Goal: Task Accomplishment & Management: Use online tool/utility

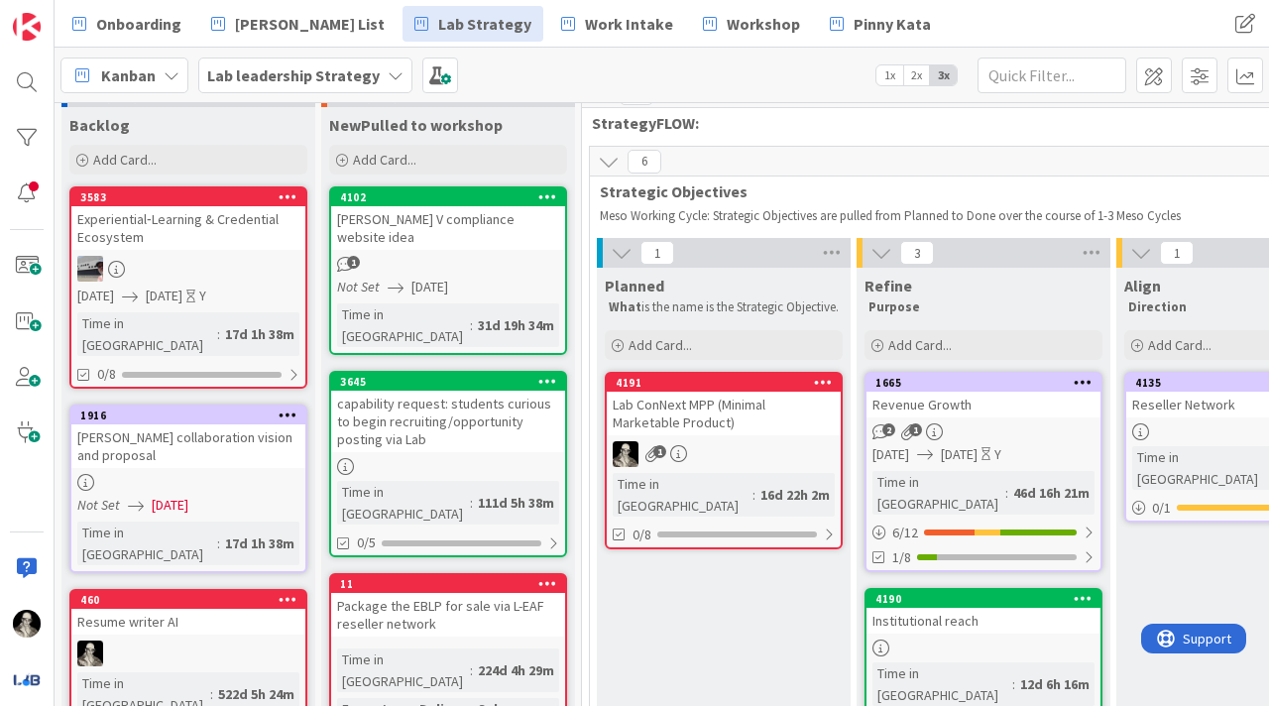
scroll to position [30, 10]
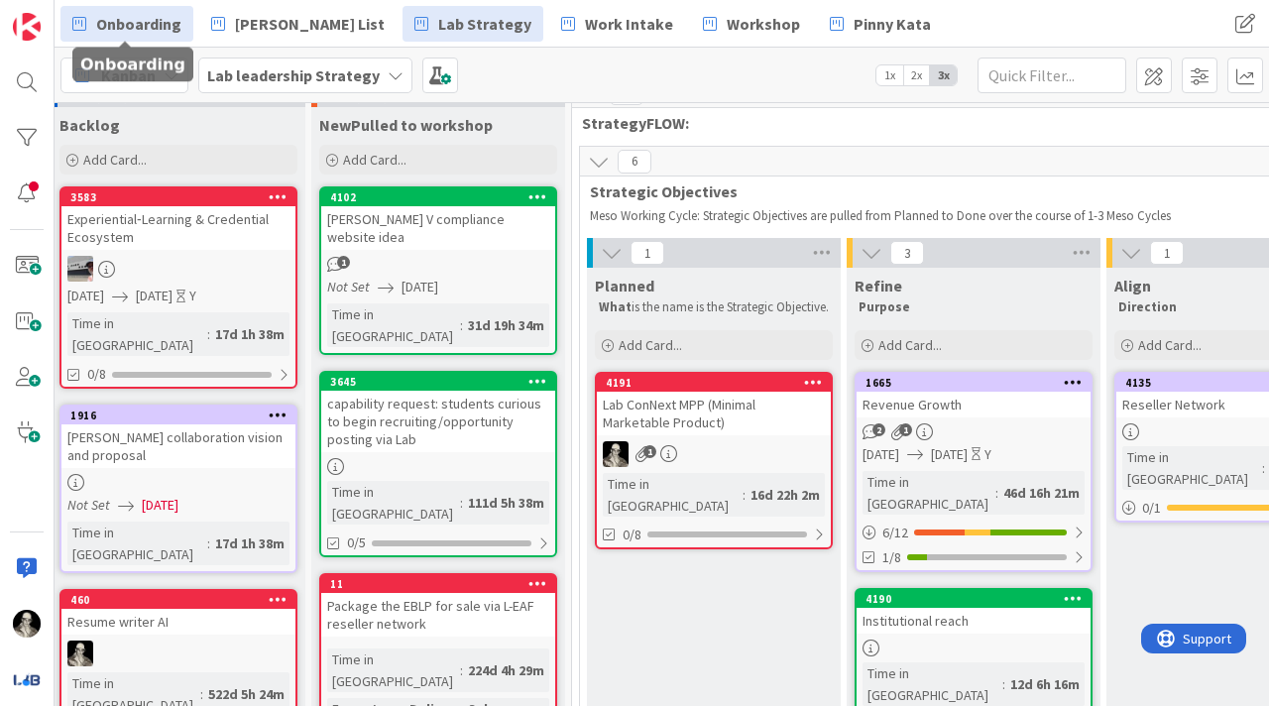
click at [157, 20] on span "Onboarding" at bounding box center [138, 24] width 85 height 24
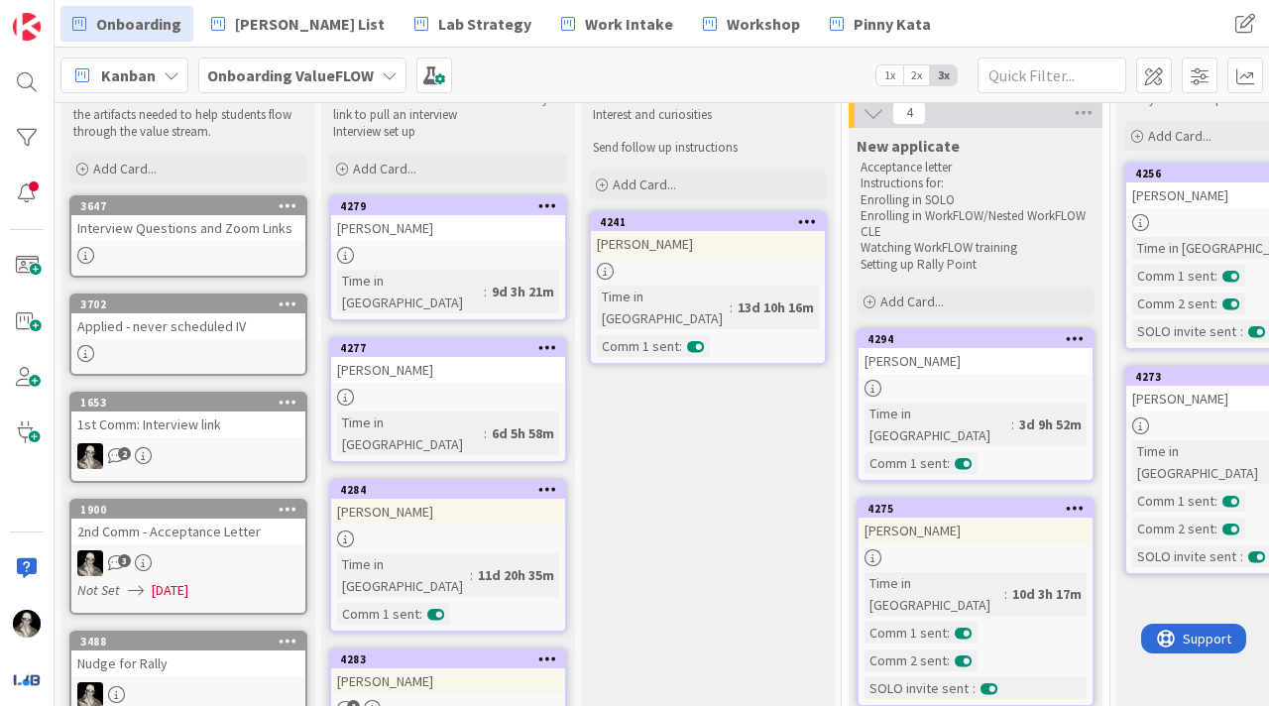
scroll to position [89, 0]
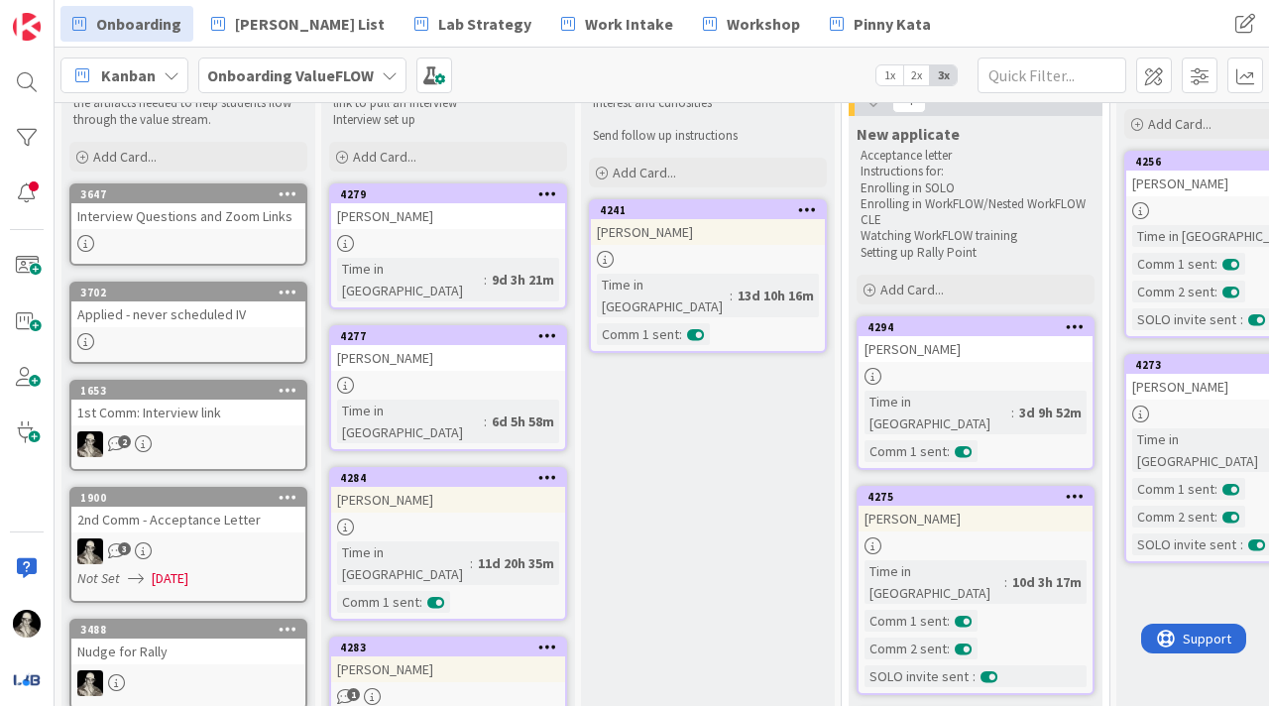
click at [236, 422] on div "1st Comm: Interview link" at bounding box center [188, 413] width 234 height 26
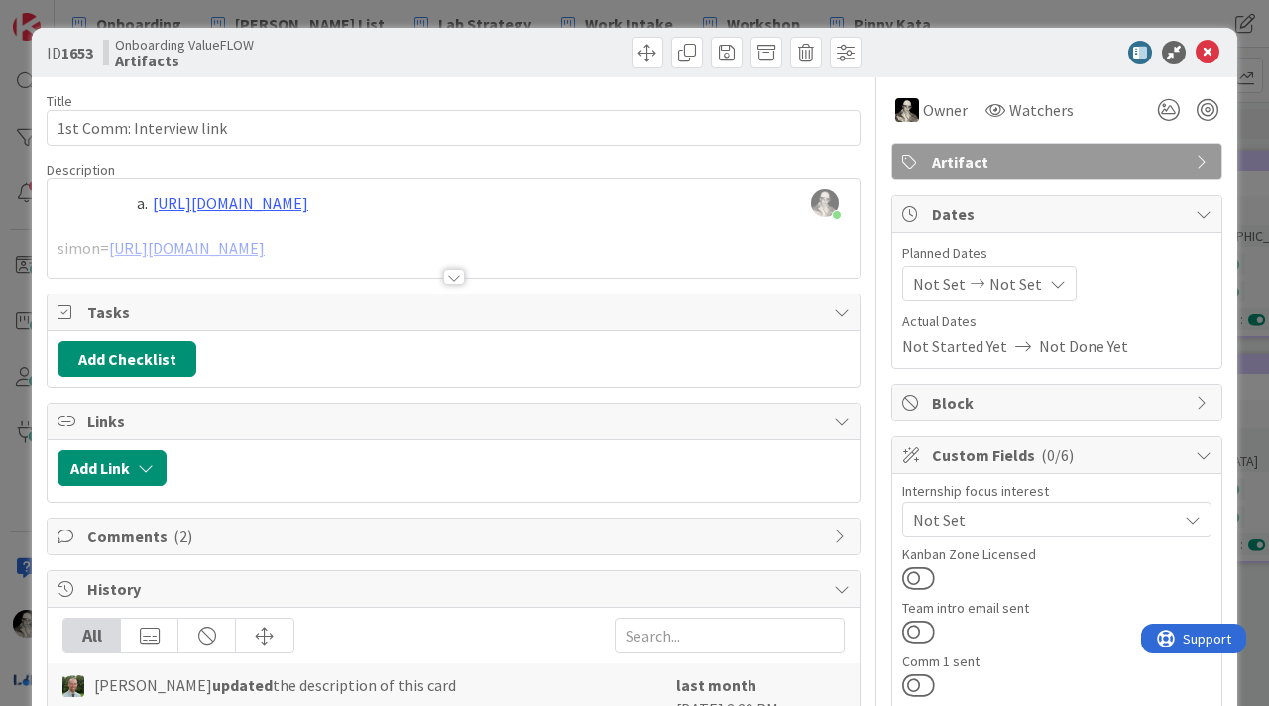
click at [453, 271] on div at bounding box center [454, 277] width 22 height 16
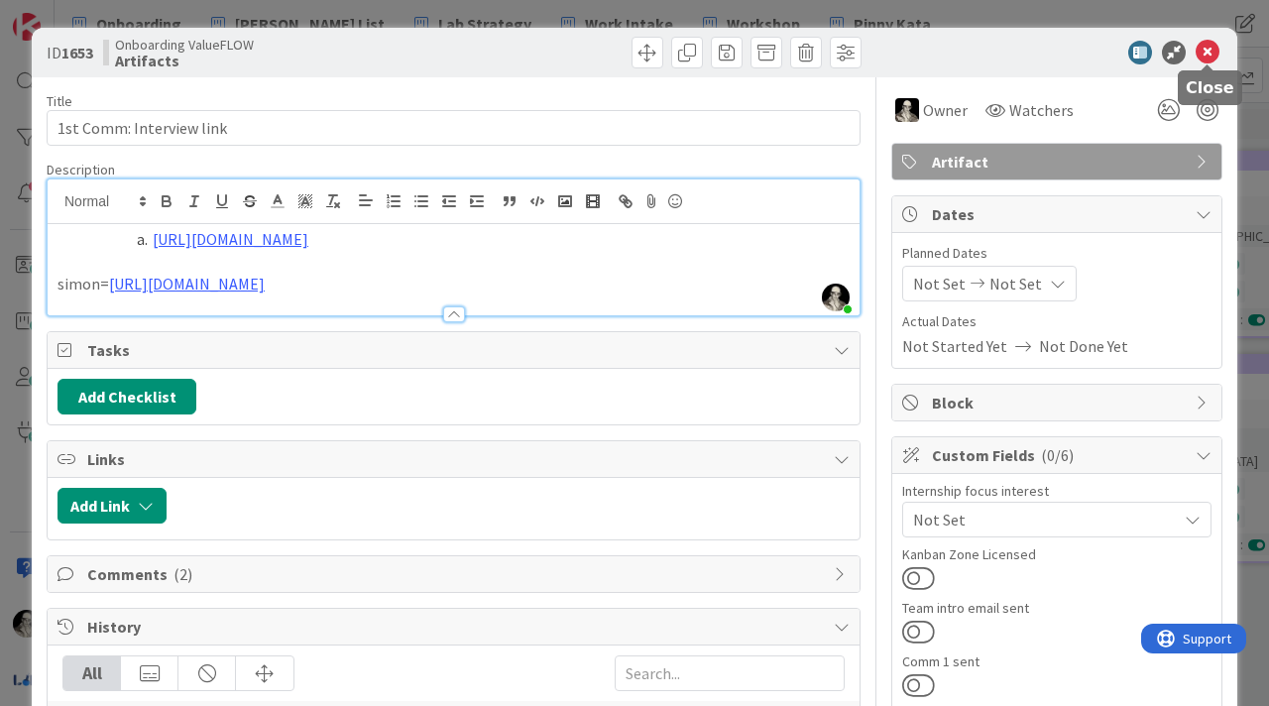
click at [1211, 55] on icon at bounding box center [1208, 53] width 24 height 24
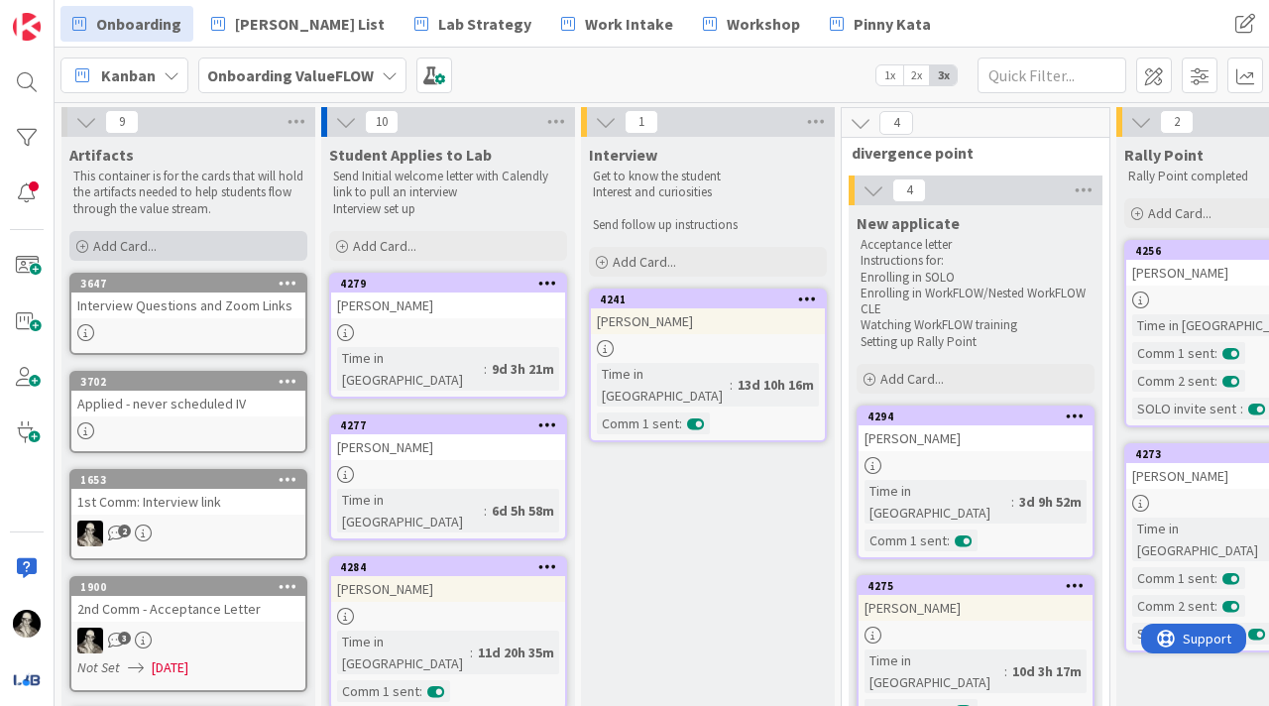
click at [140, 244] on span "Add Card..." at bounding box center [124, 246] width 63 height 18
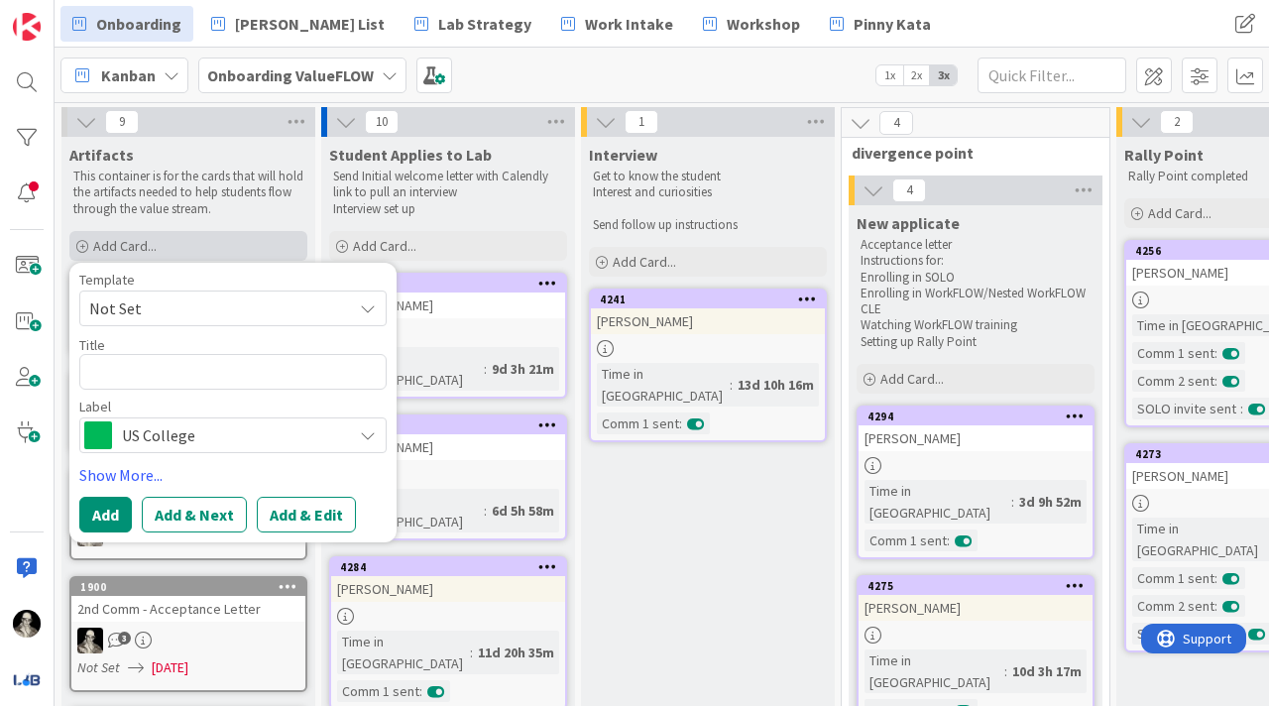
type textarea "x"
type textarea "1"
type textarea "x"
type textarea "1s"
type textarea "x"
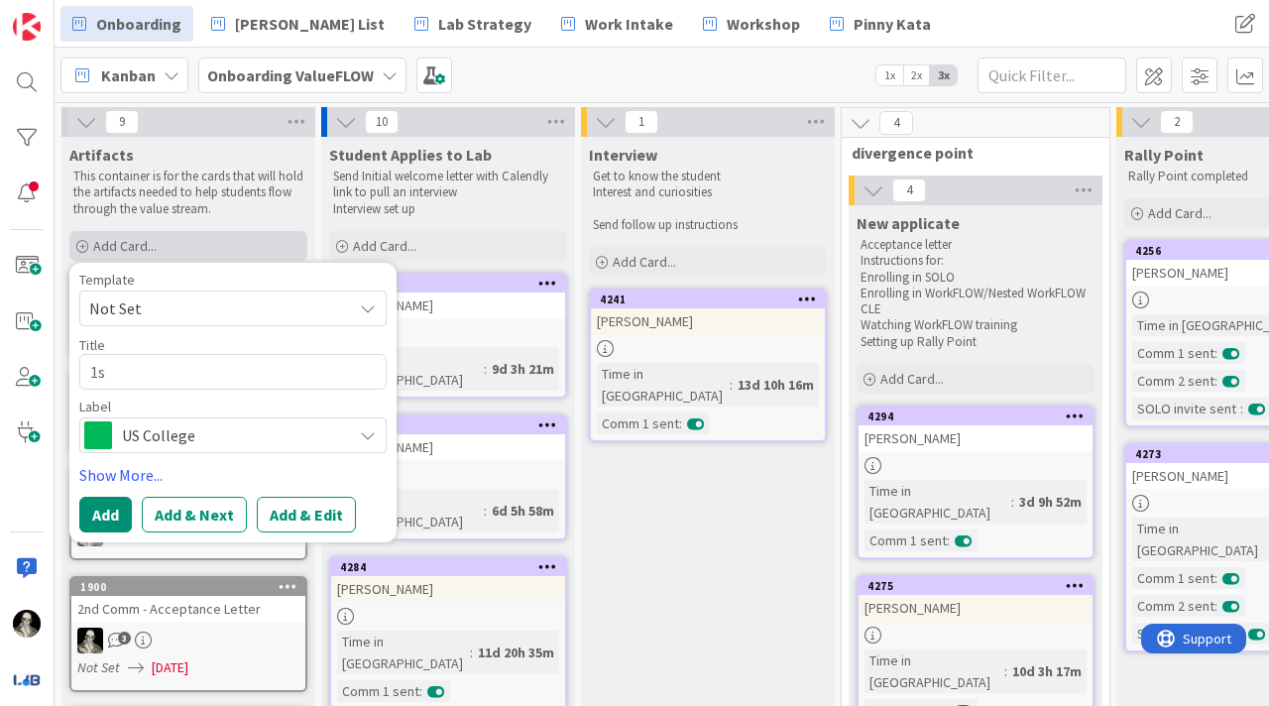
type textarea "1st"
type textarea "x"
type textarea "1st"
type textarea "x"
type textarea "1st c"
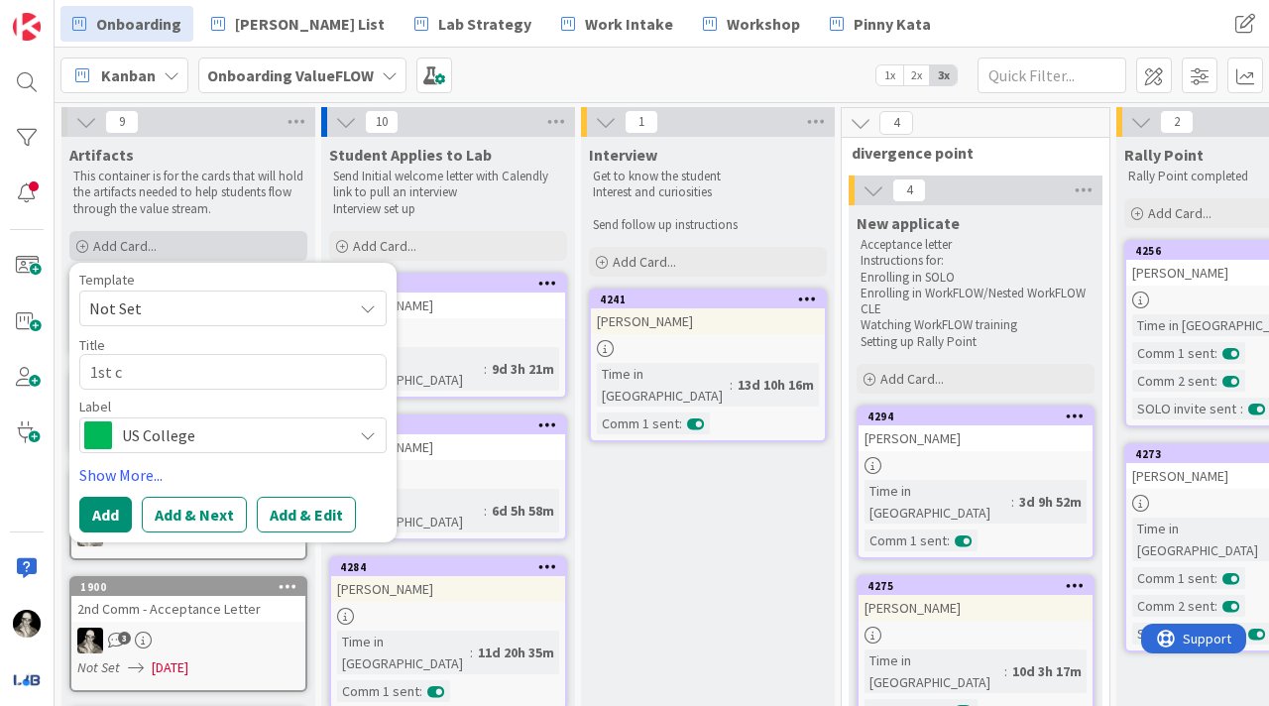
type textarea "x"
type textarea "1st co"
type textarea "x"
type textarea "1st com"
type textarea "x"
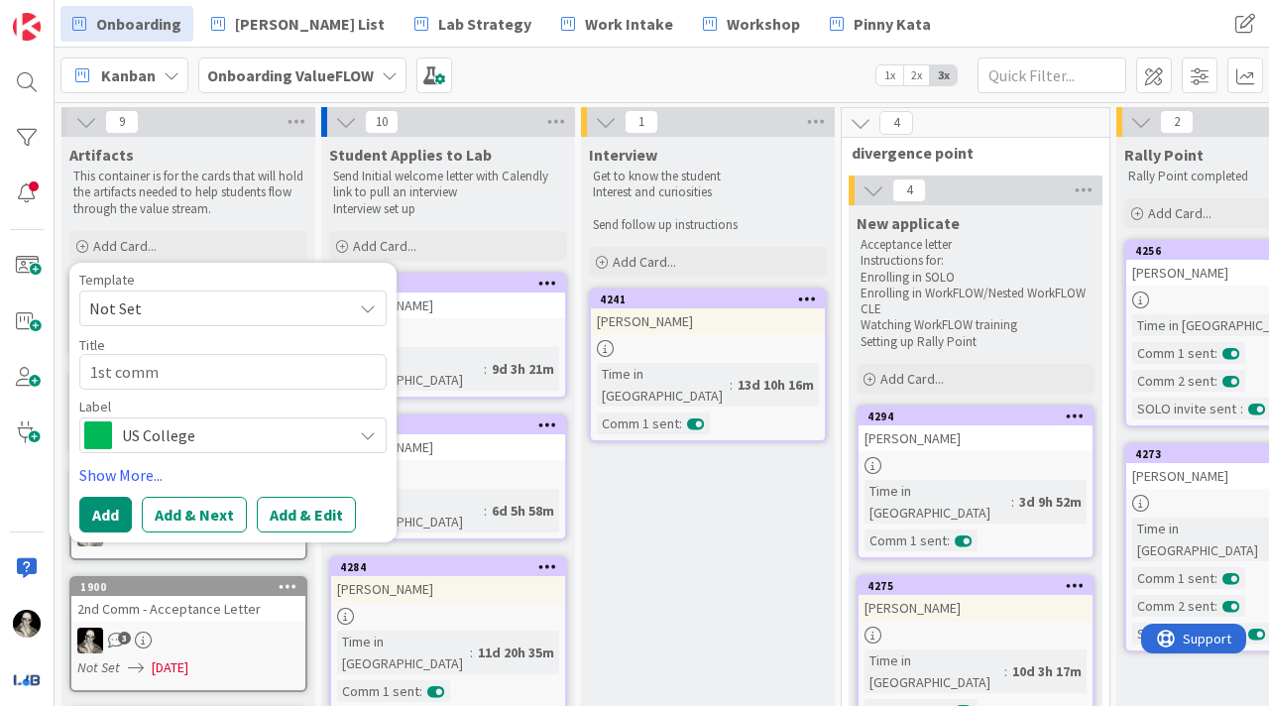
type textarea "1st comm"
click at [383, 414] on div "Label US College" at bounding box center [232, 427] width 307 height 54
click at [372, 433] on icon at bounding box center [368, 435] width 16 height 16
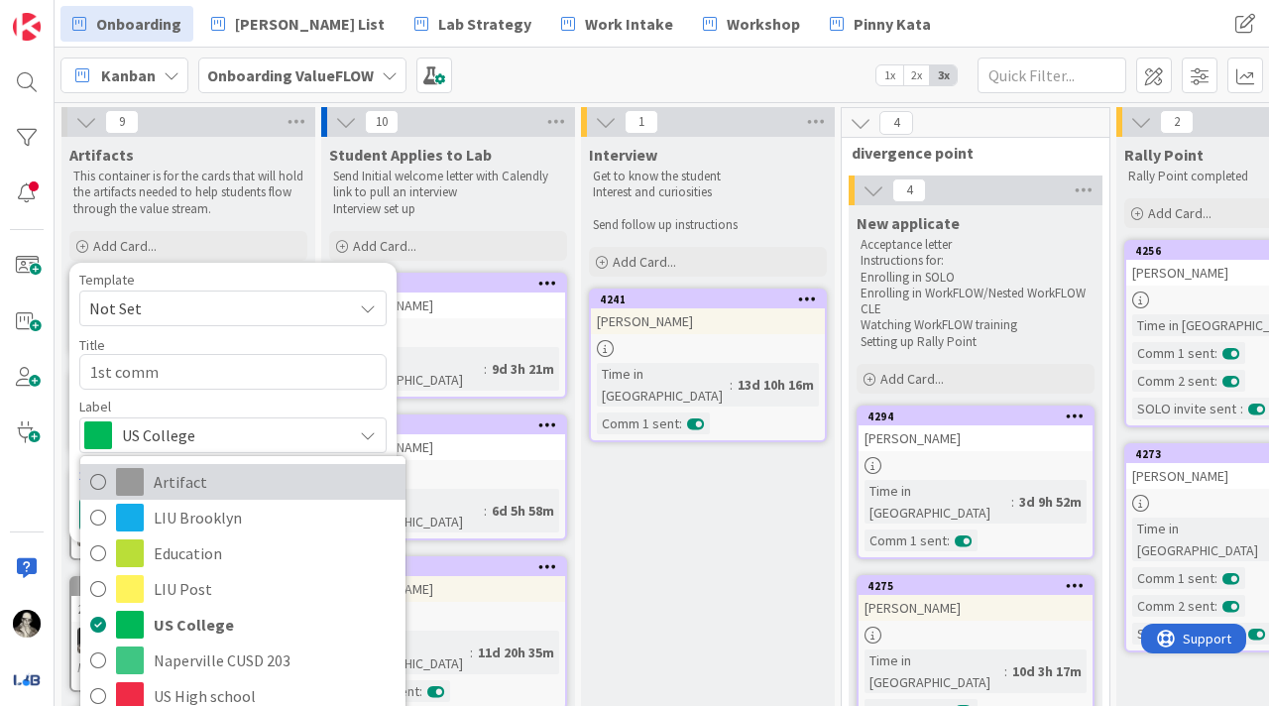
click at [295, 482] on span "Artifact" at bounding box center [275, 482] width 242 height 30
type textarea "x"
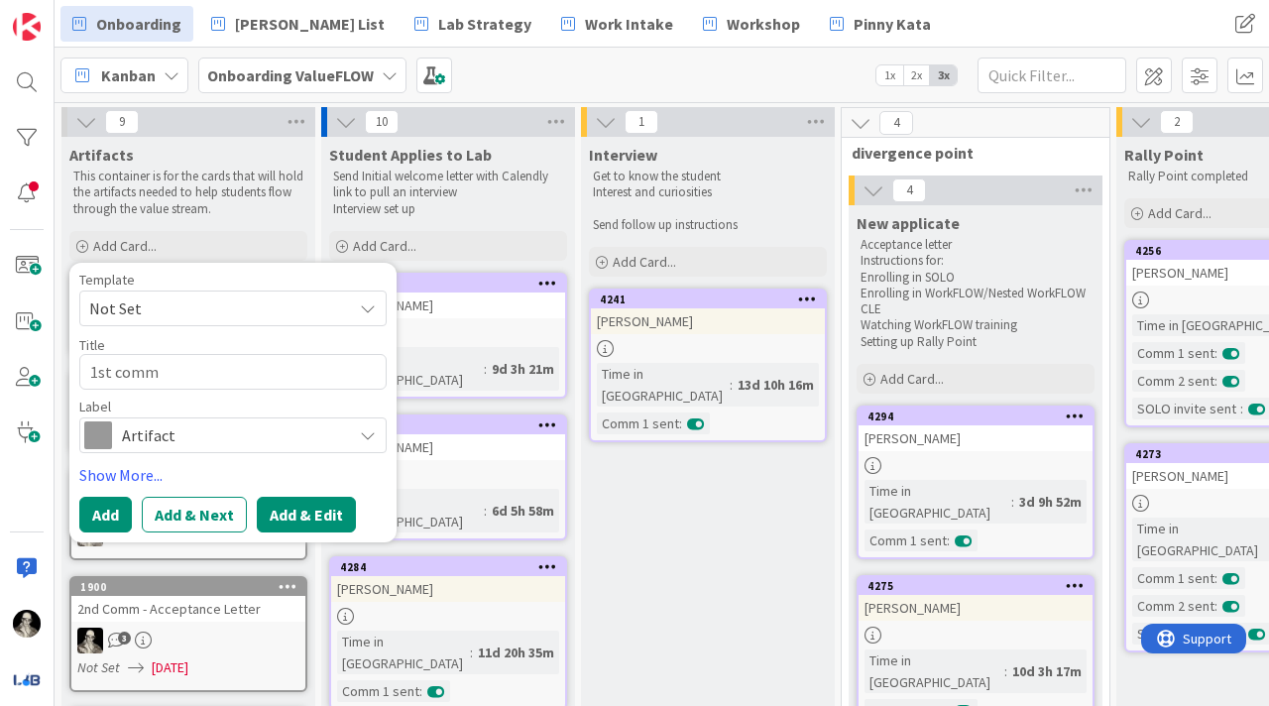
click at [315, 514] on button "Add & Edit" at bounding box center [306, 515] width 99 height 36
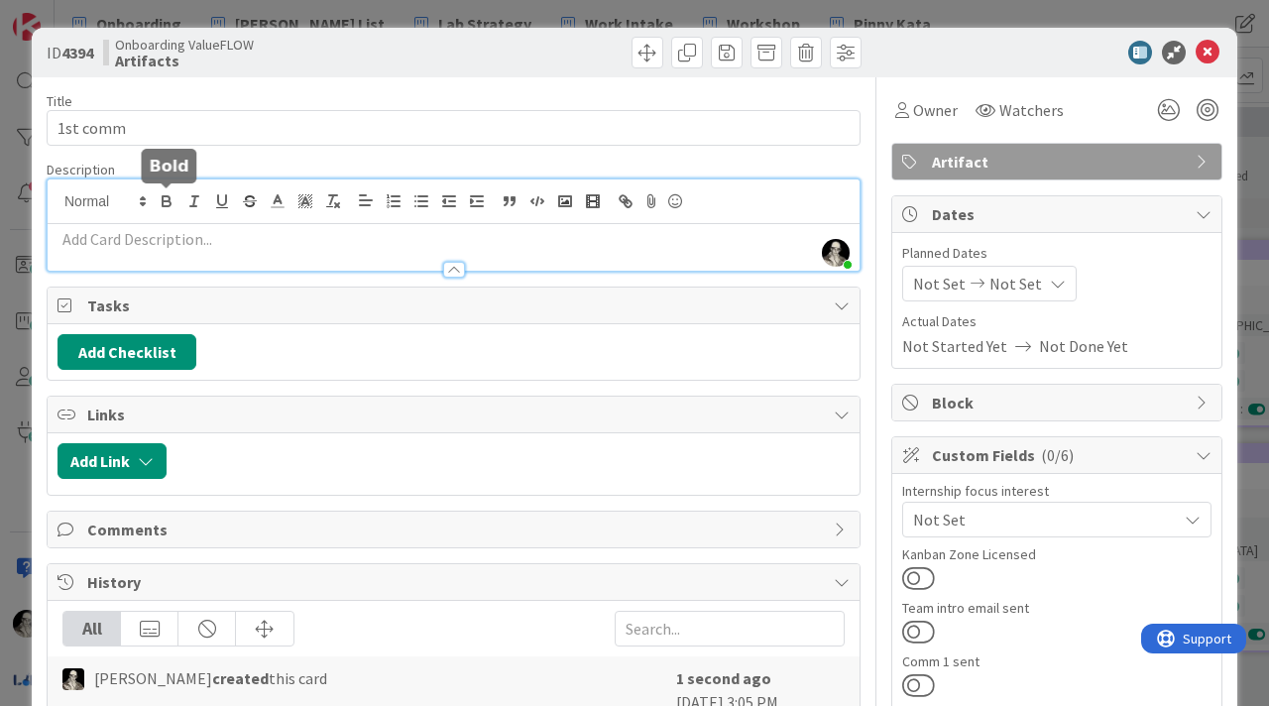
click at [154, 199] on div "[PERSON_NAME] just joined" at bounding box center [454, 224] width 812 height 91
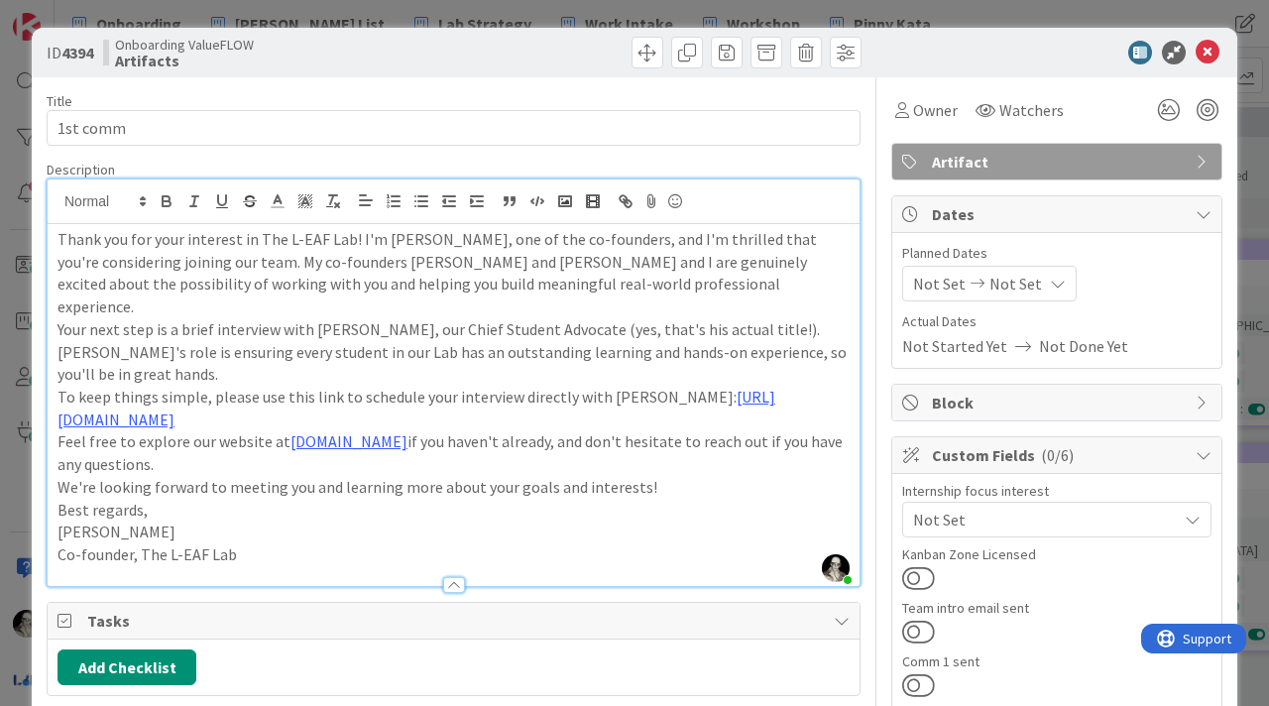
click at [580, 280] on p "Thank you for your interest in The L-EAF Lab! I'm [PERSON_NAME], one of the co-…" at bounding box center [454, 273] width 792 height 90
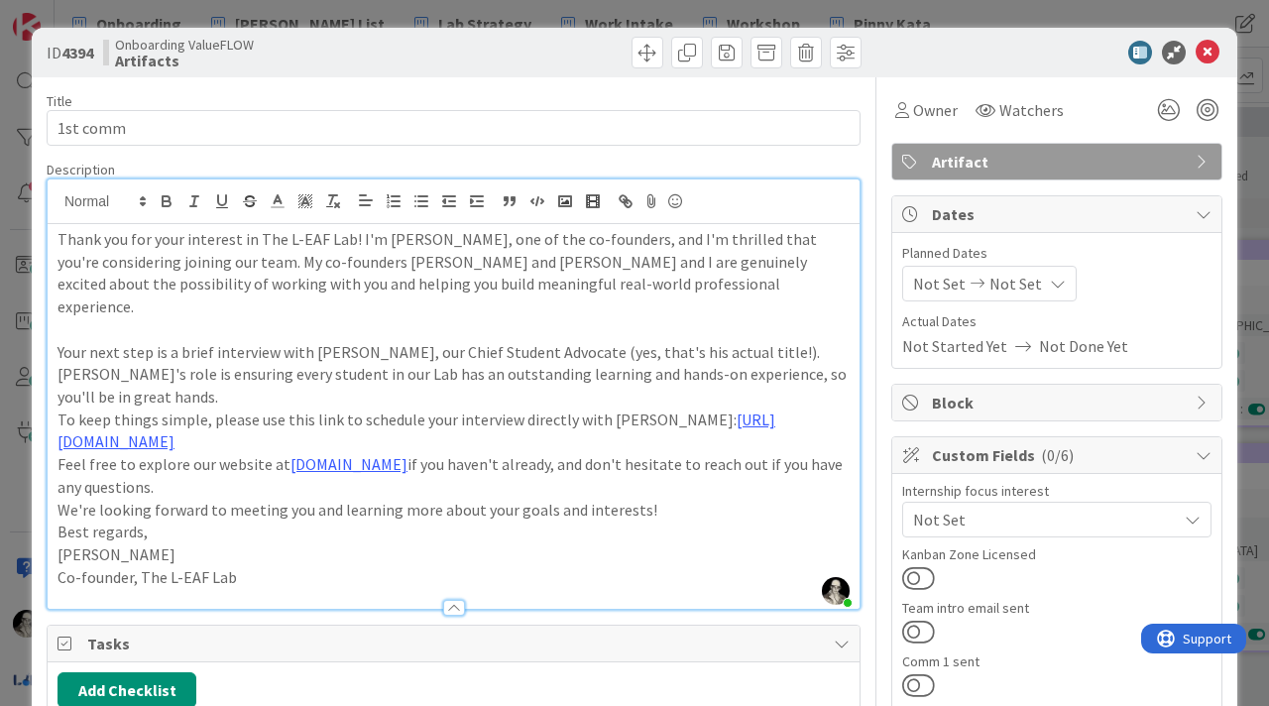
click at [60, 408] on p "To keep things simple, please use this link to schedule your interview directly…" at bounding box center [454, 430] width 792 height 45
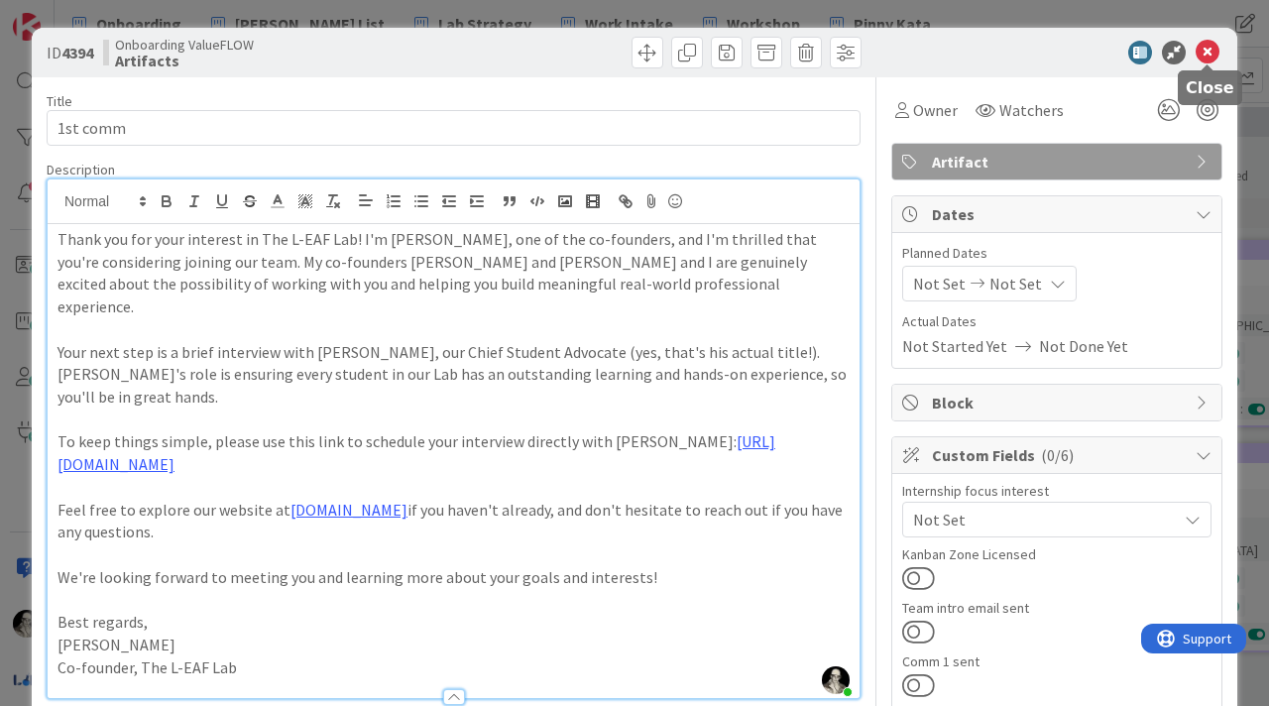
click at [1206, 54] on icon at bounding box center [1208, 53] width 24 height 24
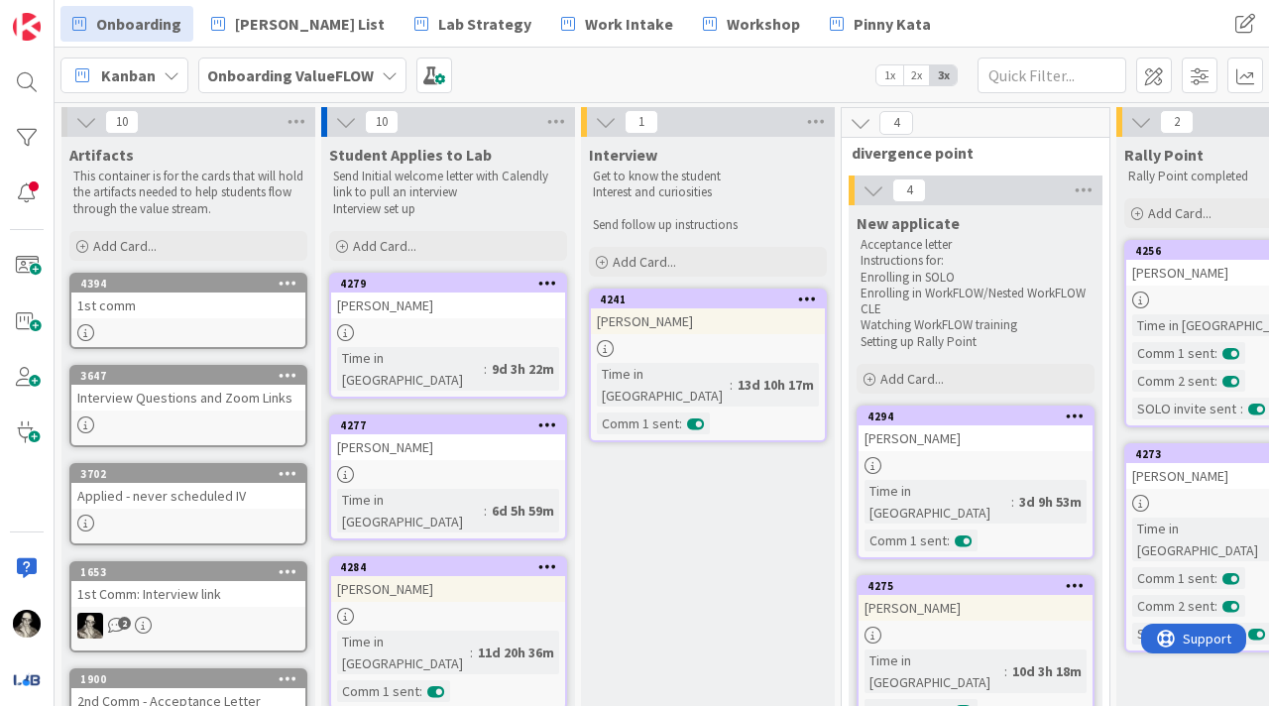
click at [237, 320] on link "4394 1st comm" at bounding box center [188, 311] width 238 height 76
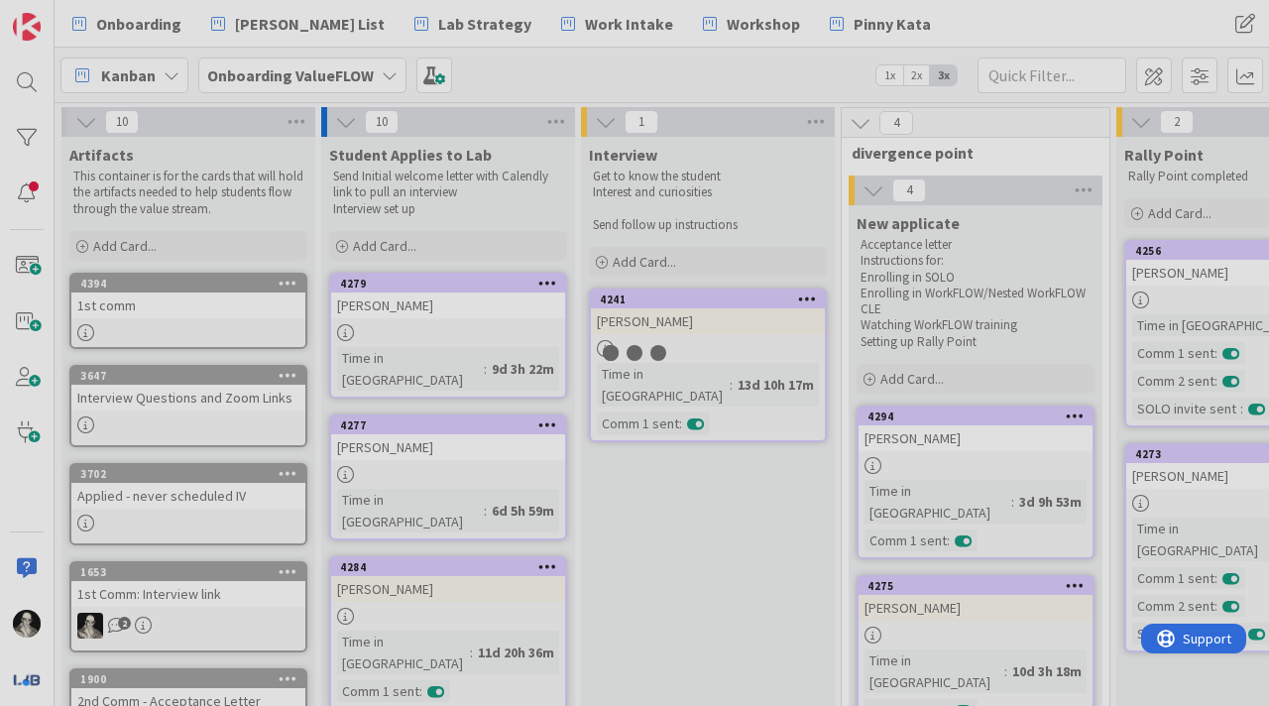
click at [237, 320] on div at bounding box center [634, 353] width 1269 height 706
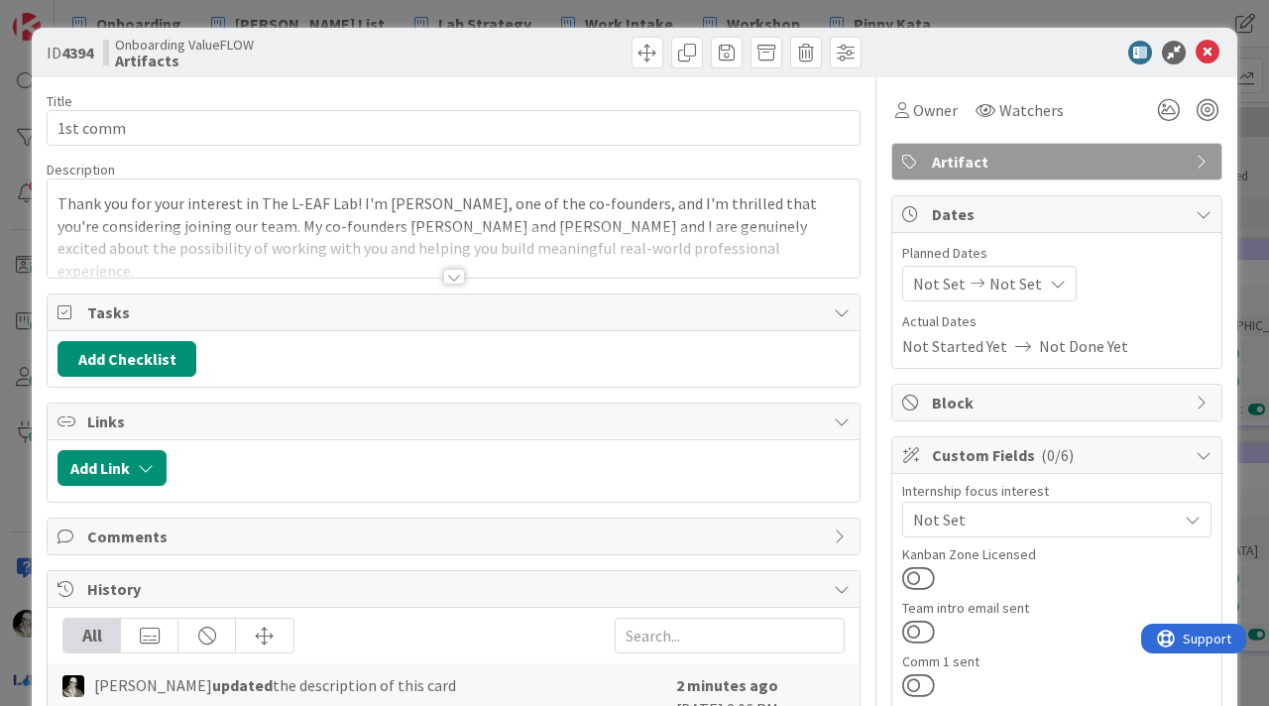
click at [454, 269] on div at bounding box center [454, 277] width 22 height 16
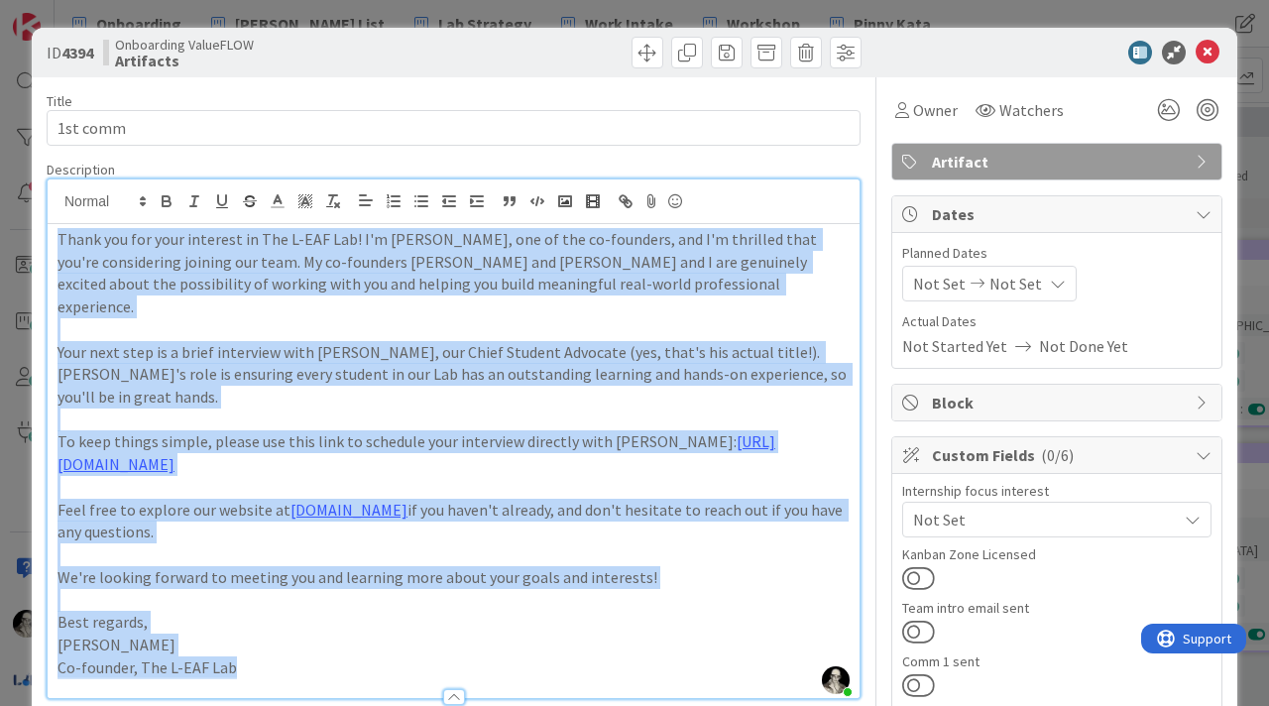
drag, startPoint x: 252, startPoint y: 624, endPoint x: 0, endPoint y: 218, distance: 477.3
click at [0, 218] on div "ID 4394 Onboarding ValueFLOW Artifacts Title 8 / 128 1st comm Description [PERS…" at bounding box center [634, 353] width 1269 height 706
copy div "Thank you for your interest in The L-EAF Lab! I'm [PERSON_NAME], one of the co-…"
paste div
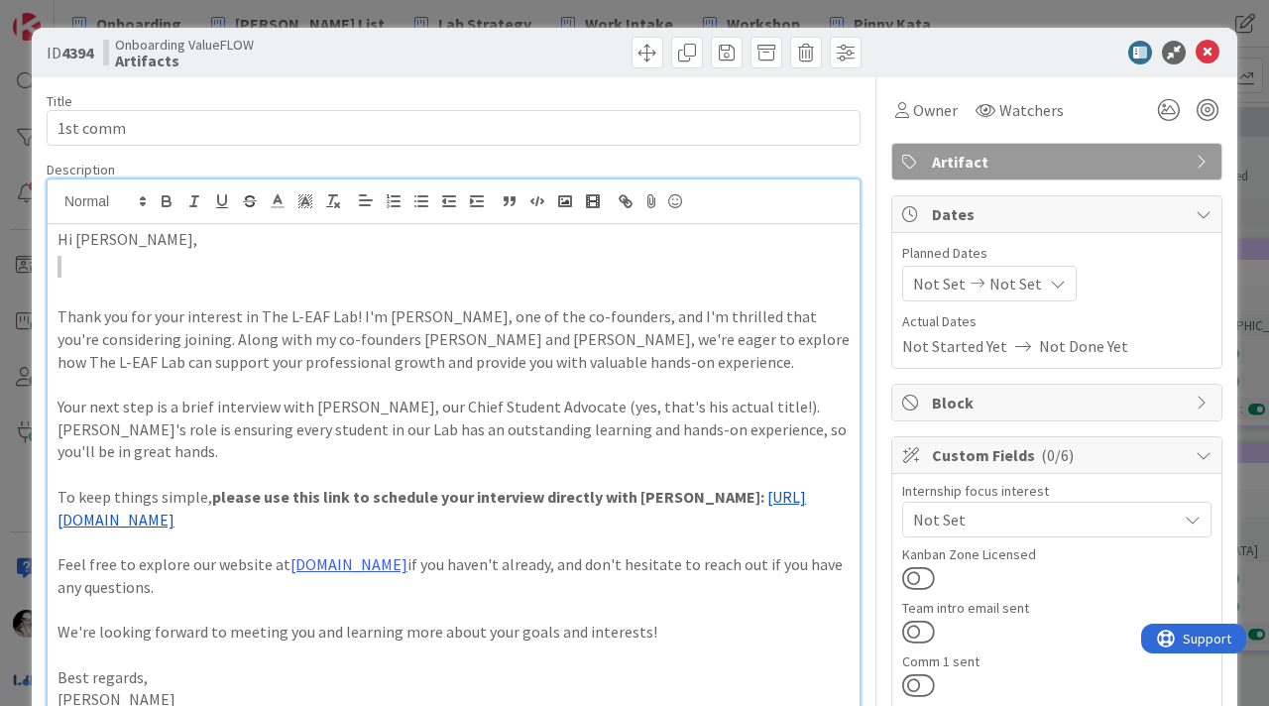
scroll to position [49, 0]
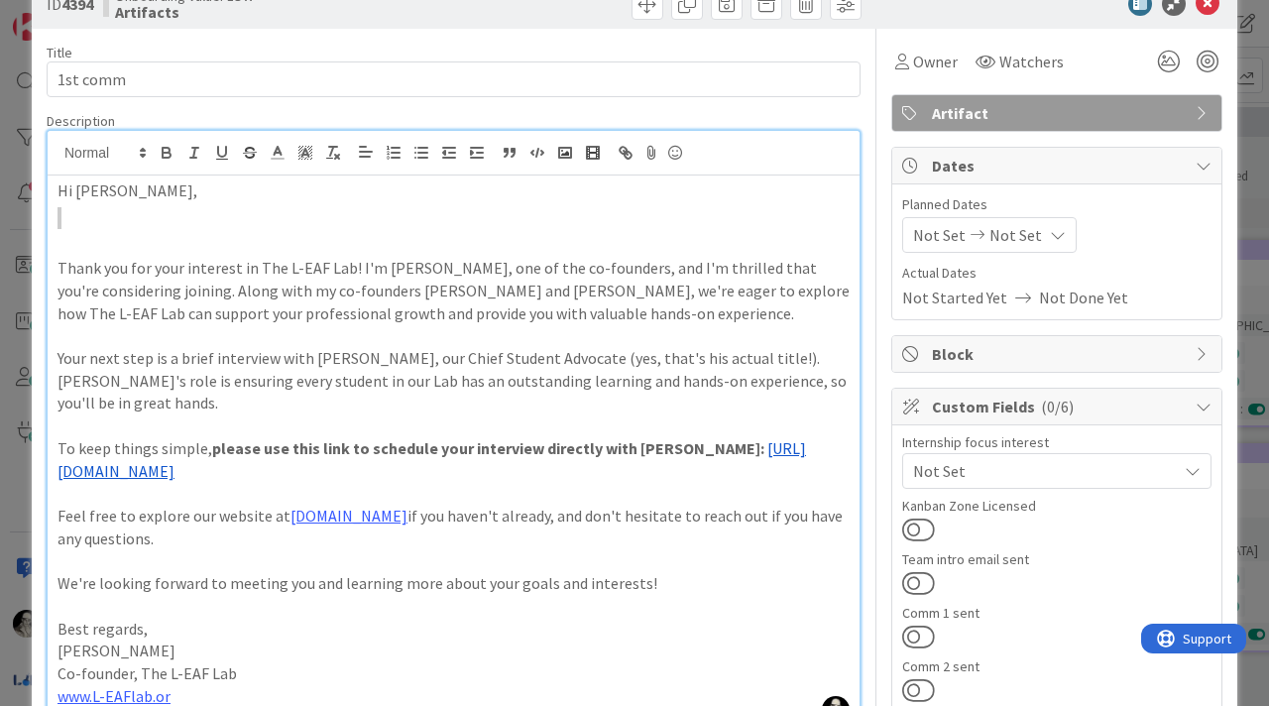
click at [60, 268] on p "Thank you for your interest in The L-EAF Lab! I'm [PERSON_NAME], one of the co-…" at bounding box center [454, 290] width 792 height 67
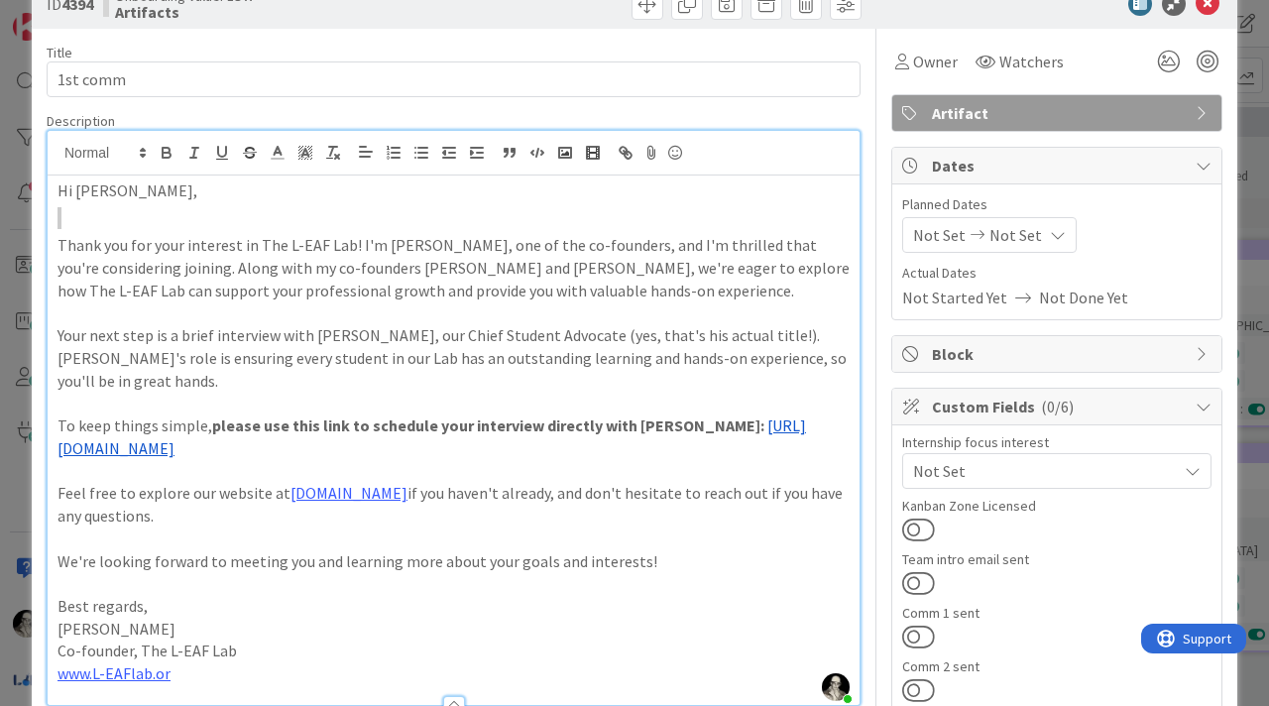
click at [109, 209] on blockquote at bounding box center [454, 218] width 792 height 23
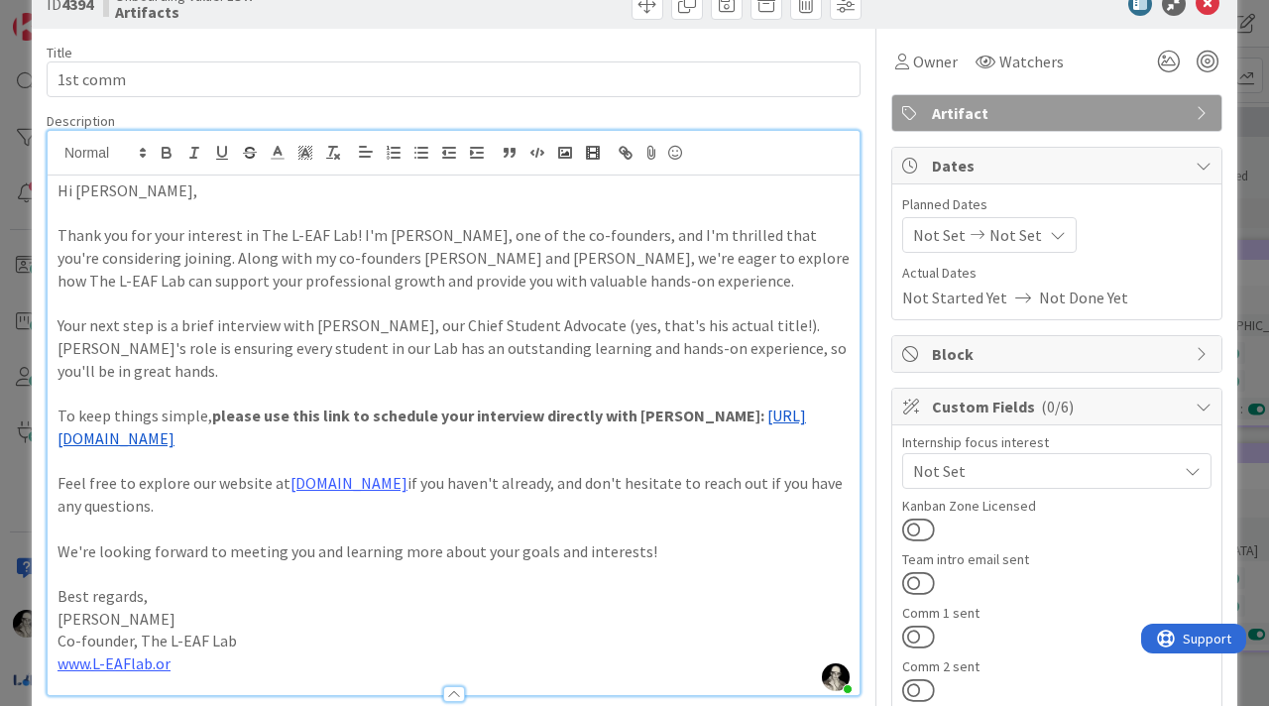
click at [90, 195] on p "Hi [PERSON_NAME]," at bounding box center [454, 190] width 792 height 23
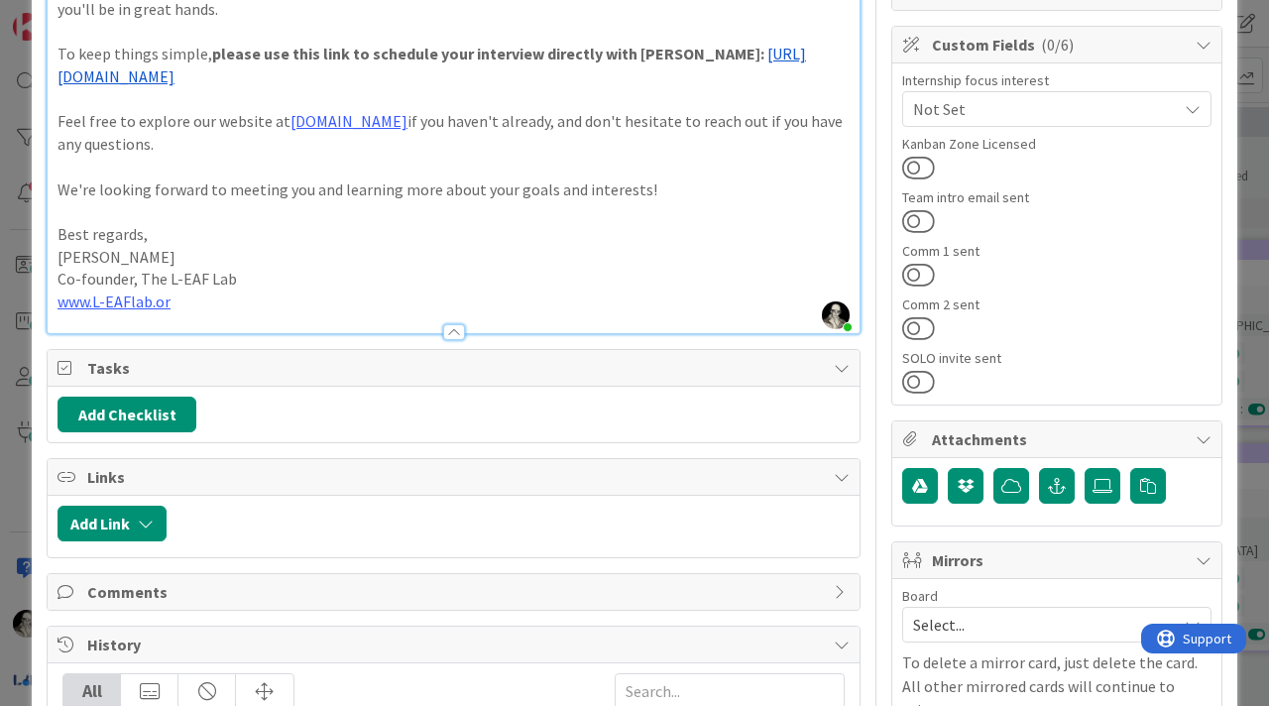
scroll to position [405, 0]
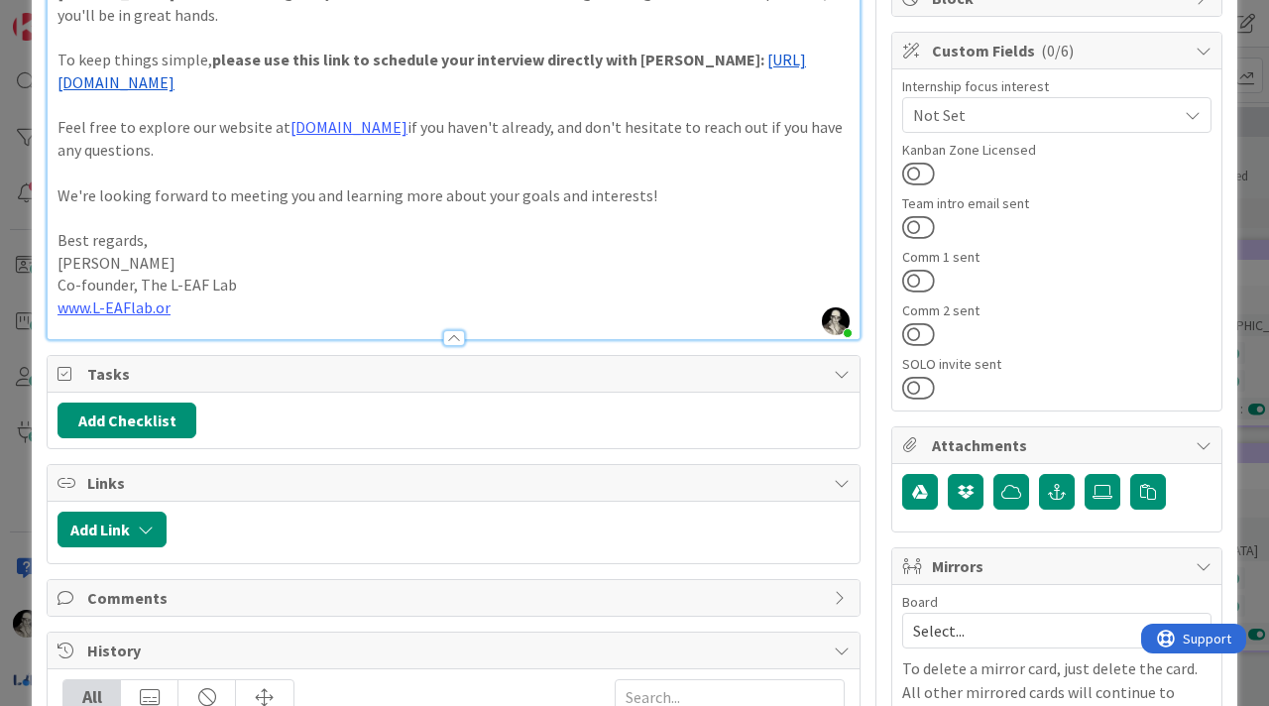
click at [189, 296] on p "www.L-EAFlab.or" at bounding box center [454, 307] width 792 height 23
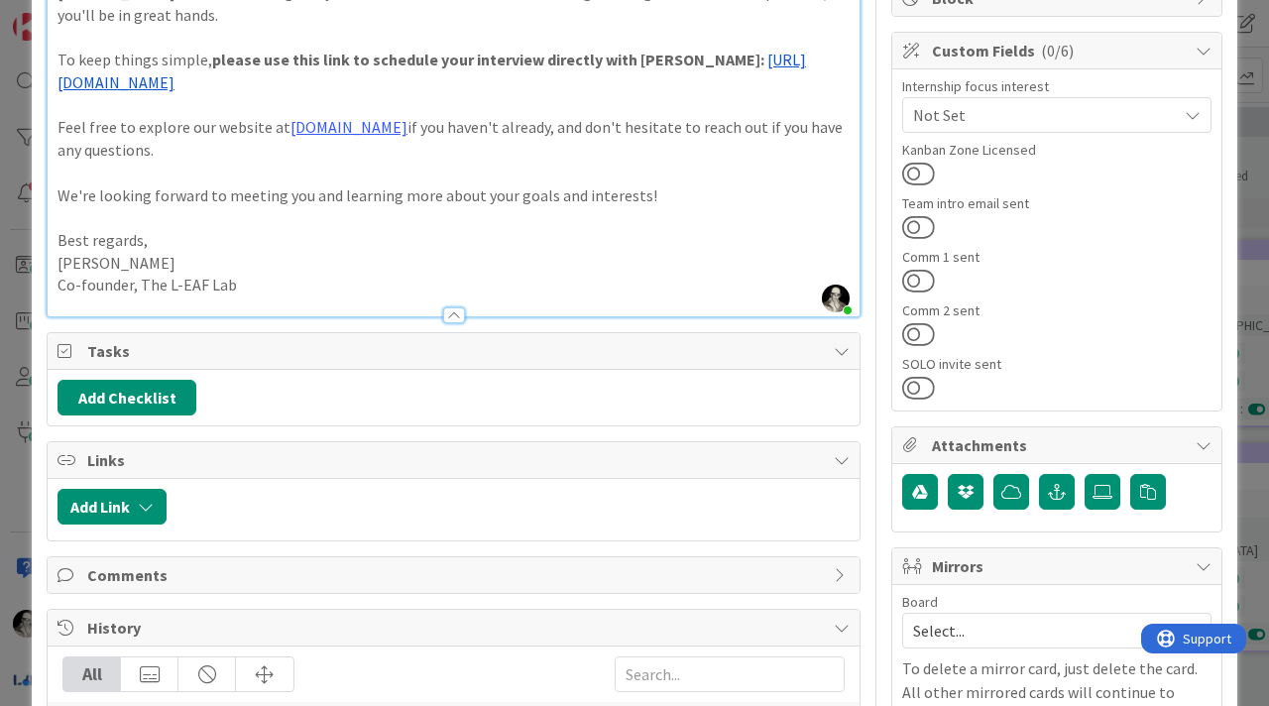
click at [683, 274] on p "Co-founder, The L-EAF Lab" at bounding box center [454, 285] width 792 height 23
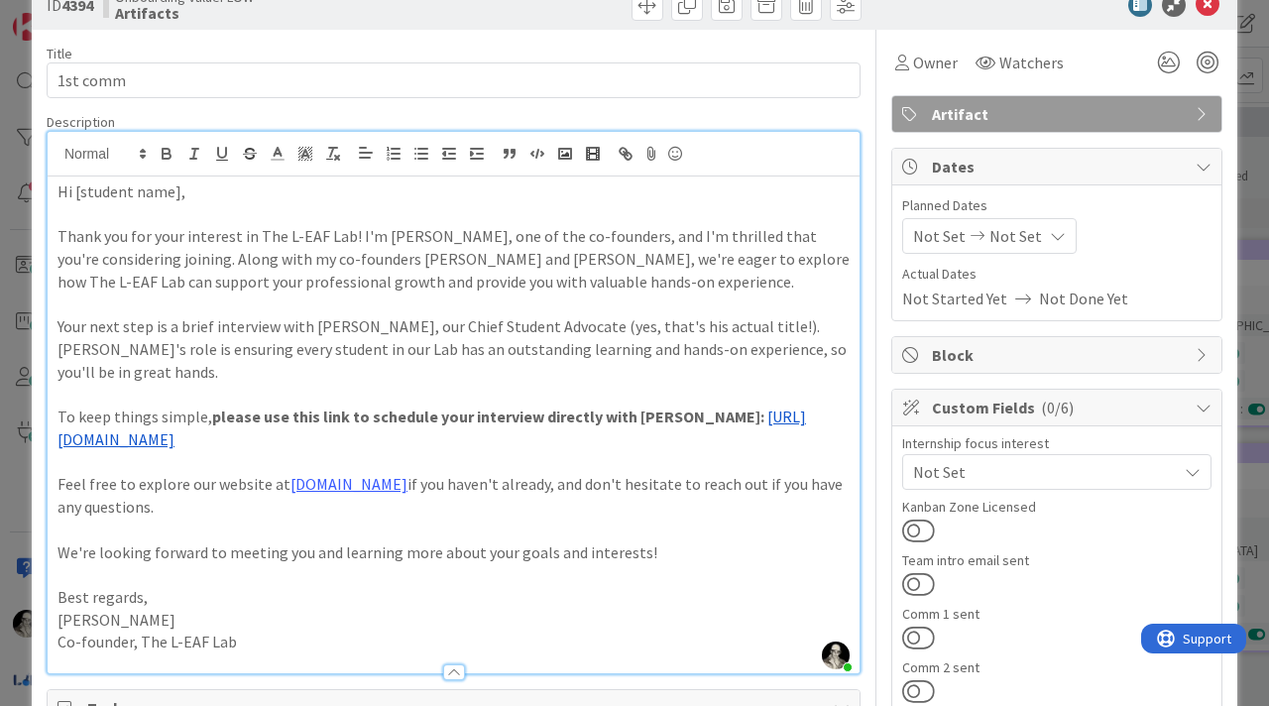
scroll to position [0, 0]
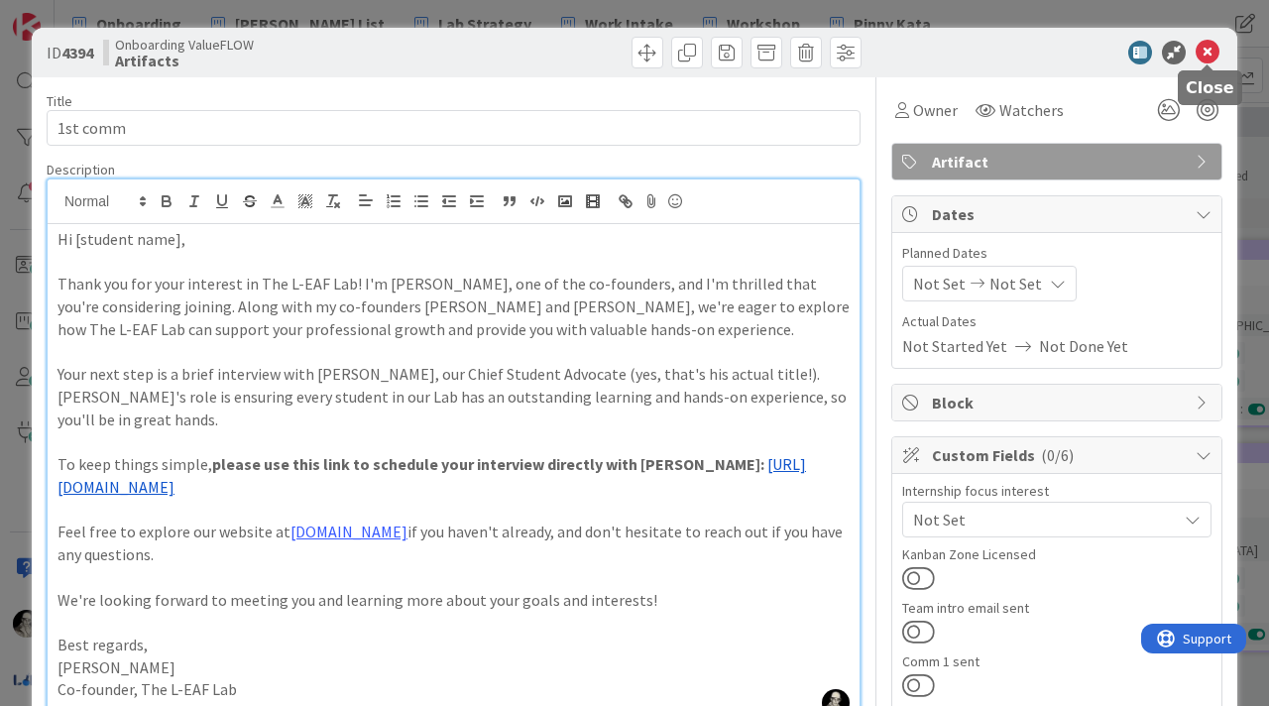
click at [1209, 56] on icon at bounding box center [1208, 53] width 24 height 24
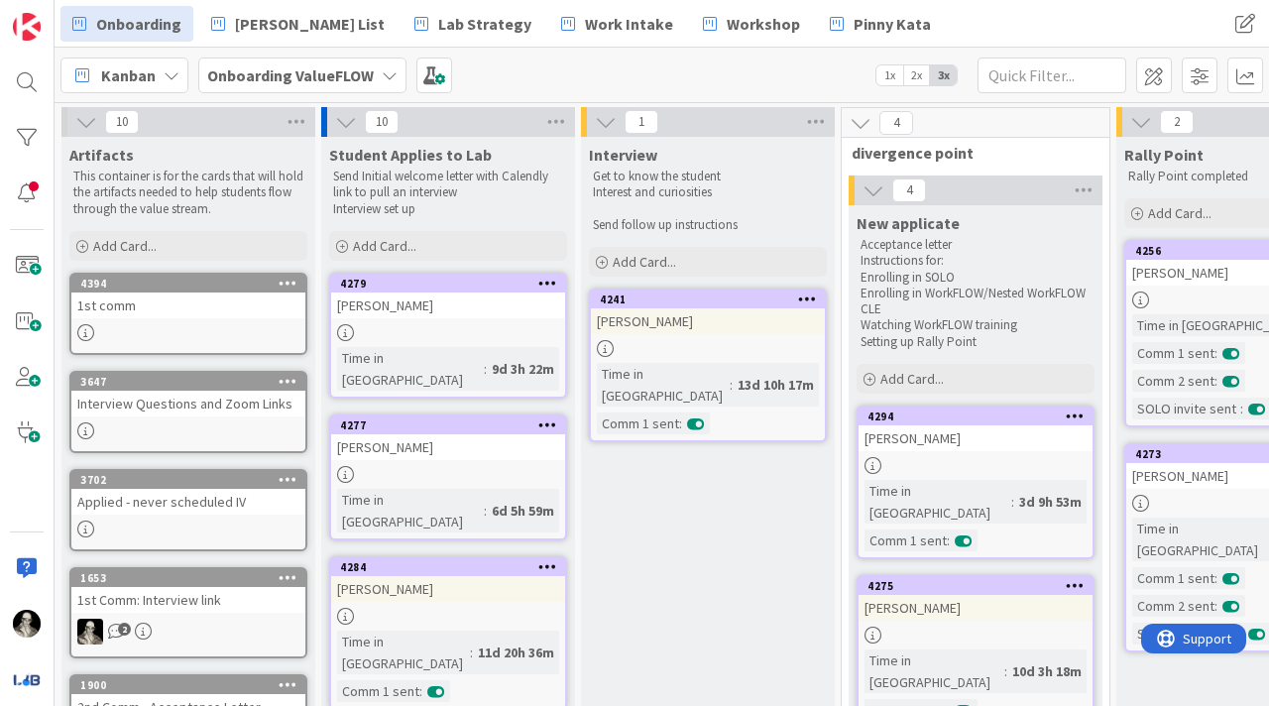
click at [198, 315] on div "1st comm" at bounding box center [188, 305] width 234 height 26
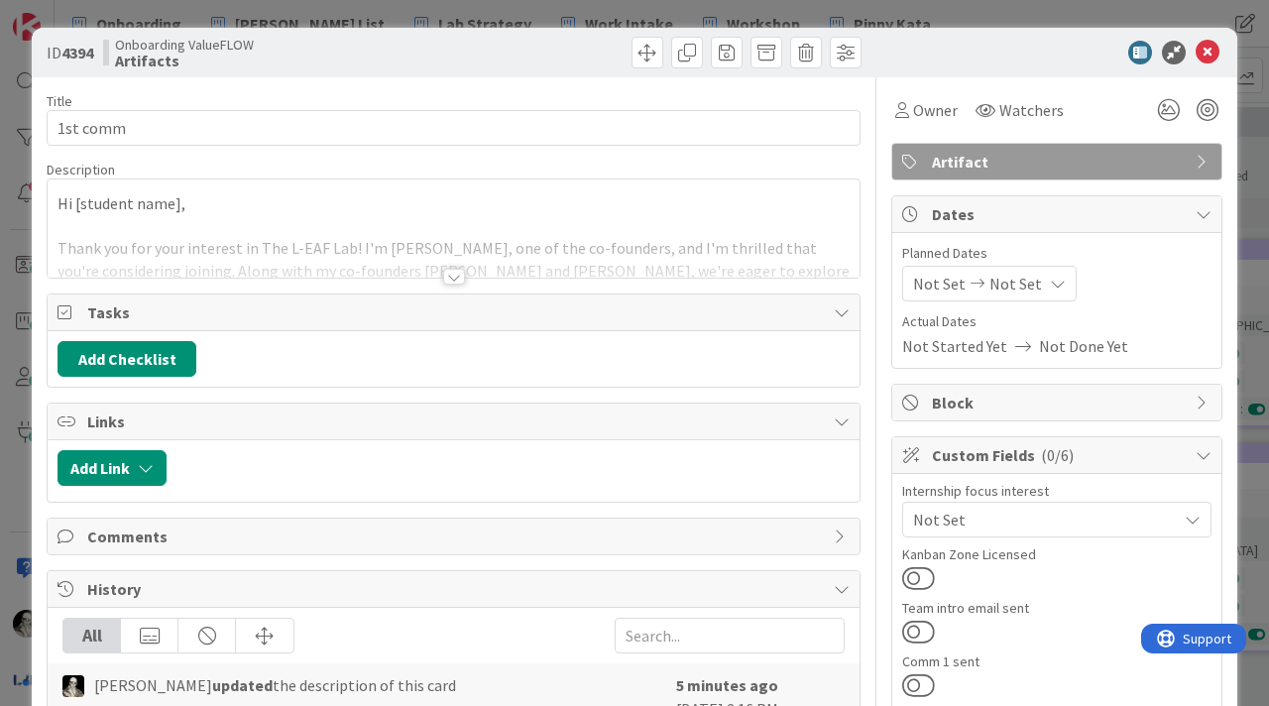
click at [451, 276] on div at bounding box center [454, 277] width 22 height 16
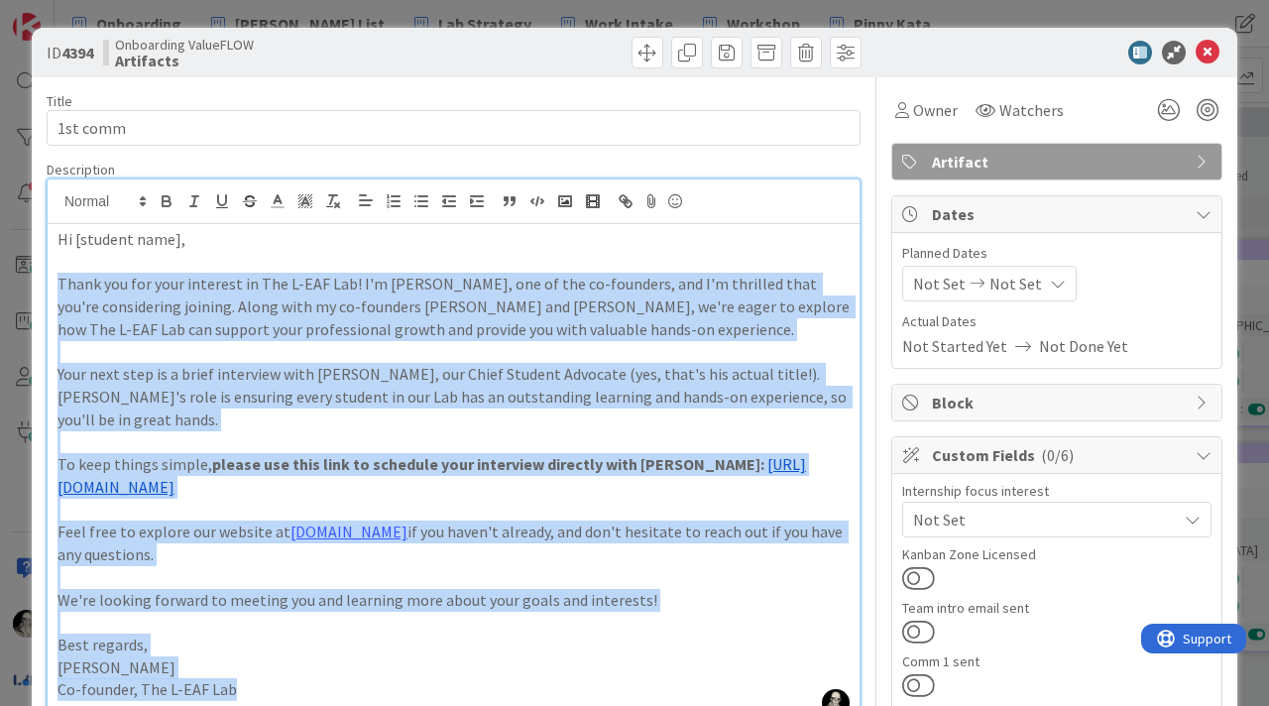
drag, startPoint x: 263, startPoint y: 673, endPoint x: 34, endPoint y: 285, distance: 451.1
click at [34, 285] on div "ID 4394 Onboarding ValueFLOW Artifacts Title 8 / 128 1st comm Description [PERS…" at bounding box center [635, 690] width 1206 height 1325
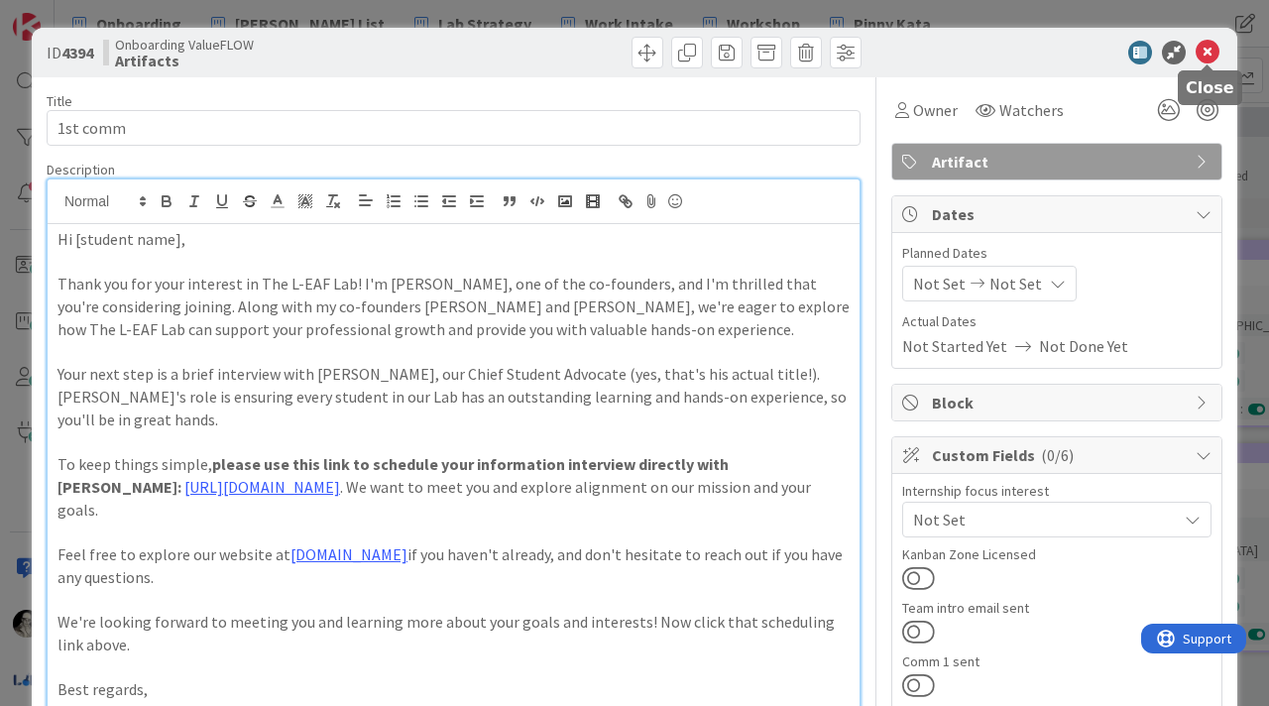
click at [1211, 48] on icon at bounding box center [1208, 53] width 24 height 24
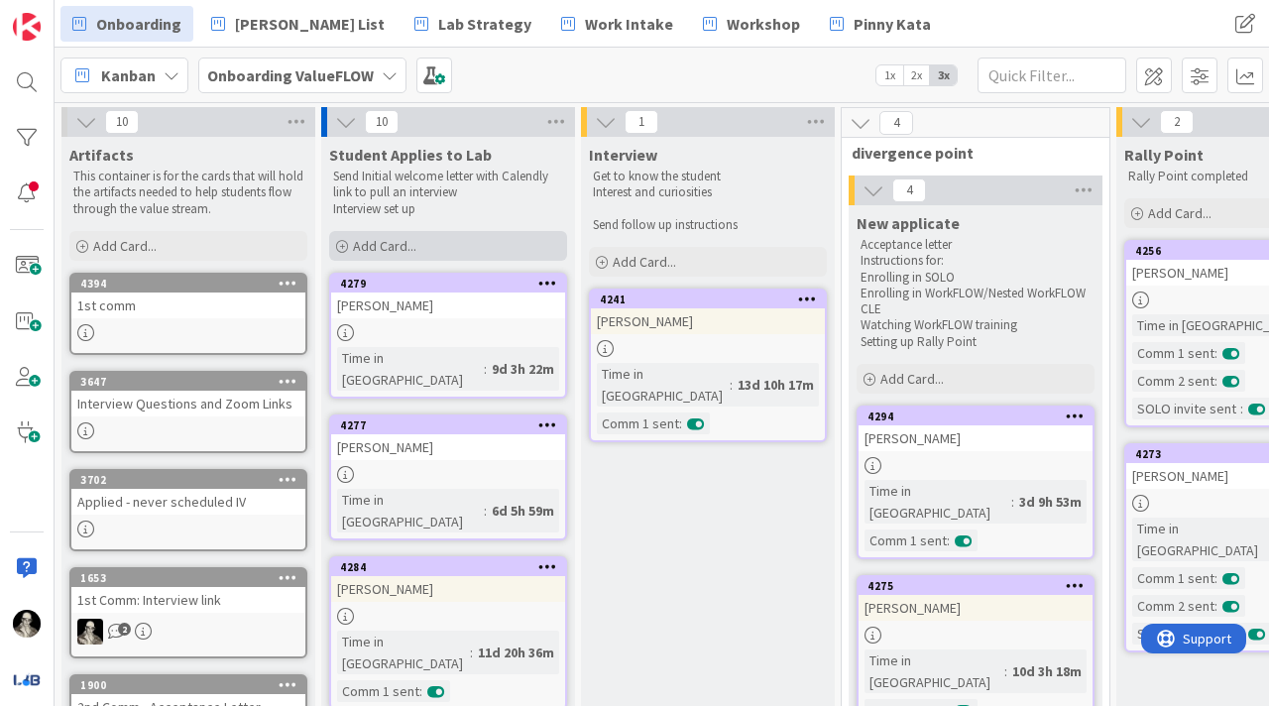
click at [355, 240] on span "Add Card..." at bounding box center [384, 246] width 63 height 18
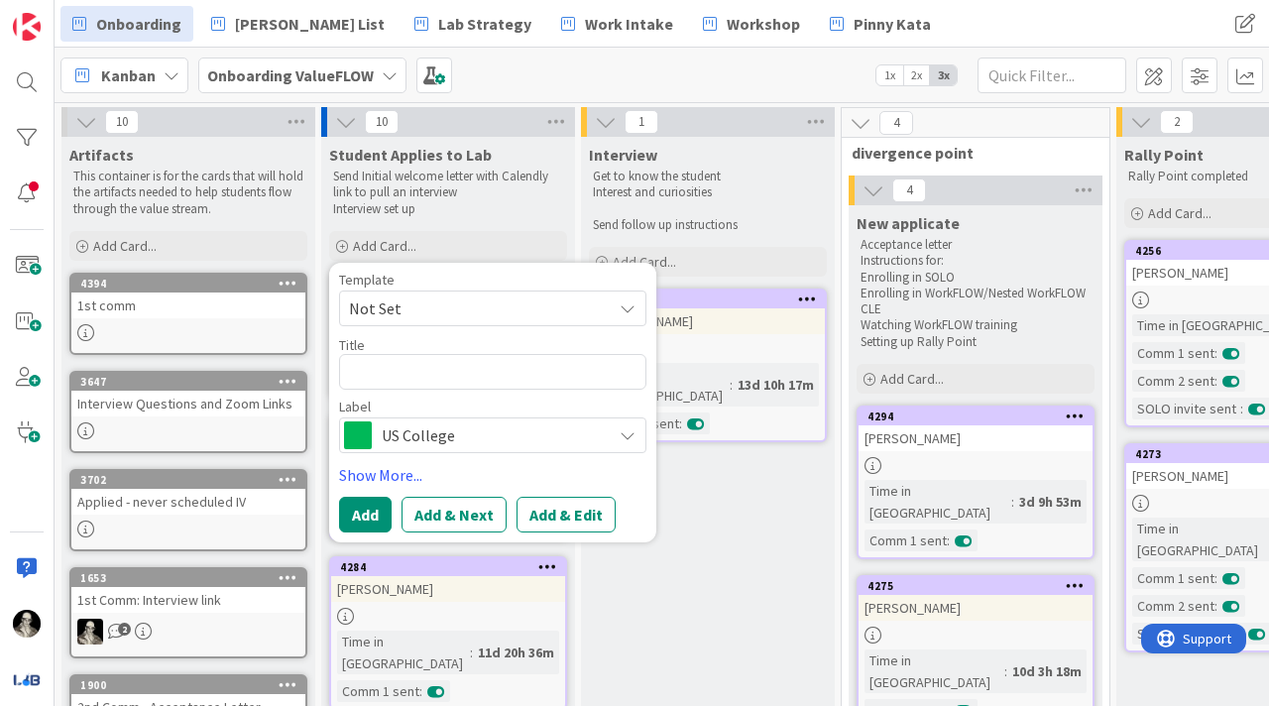
click at [630, 431] on icon at bounding box center [628, 435] width 16 height 16
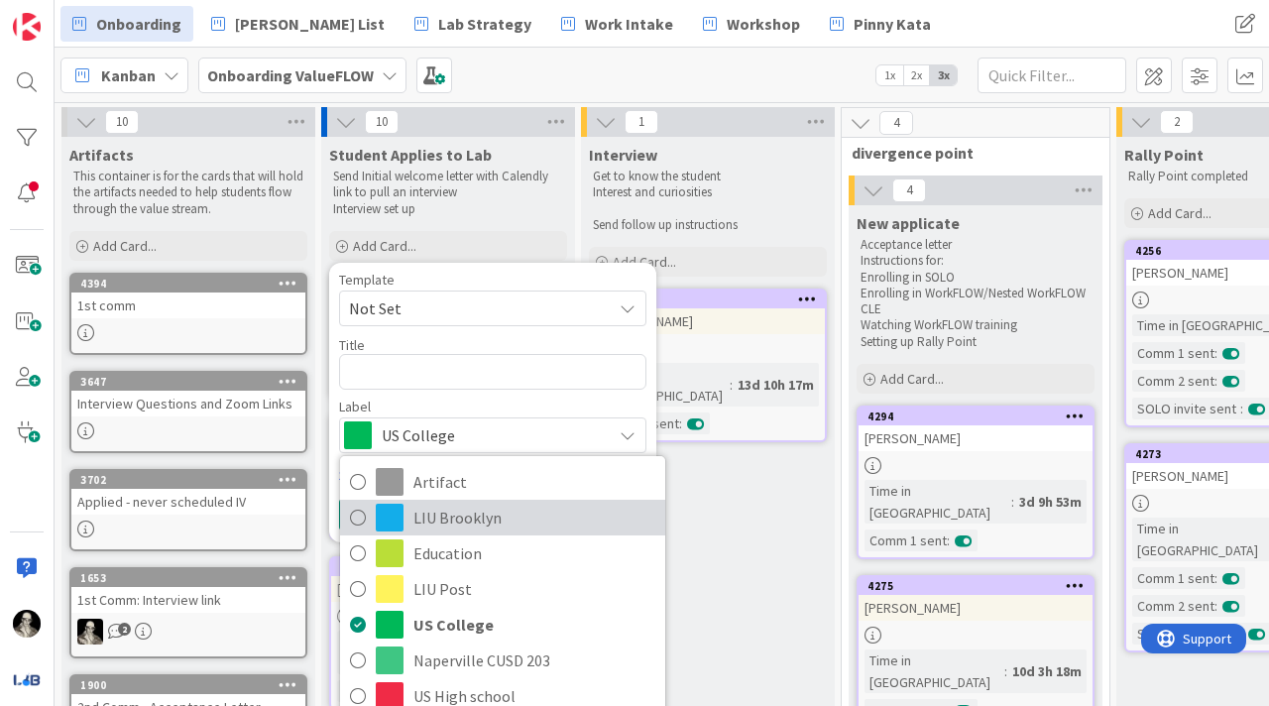
scroll to position [31, 0]
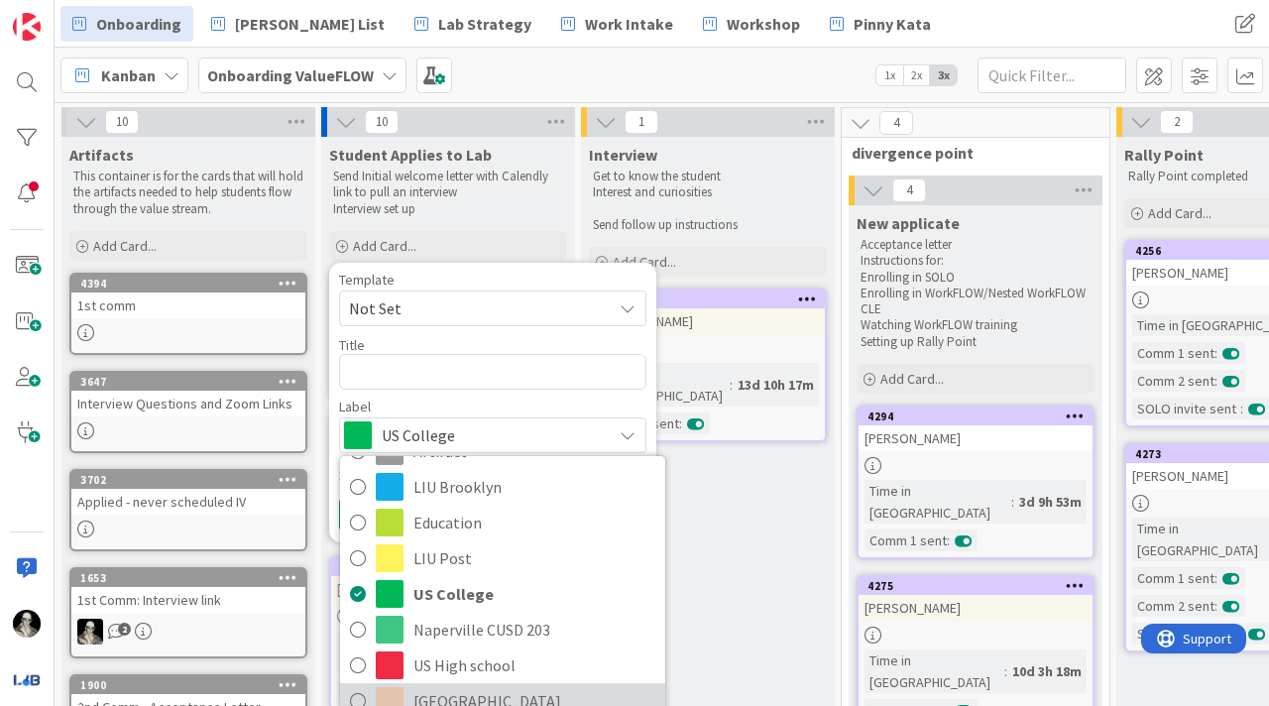
click at [482, 700] on span "[GEOGRAPHIC_DATA]" at bounding box center [534, 701] width 242 height 30
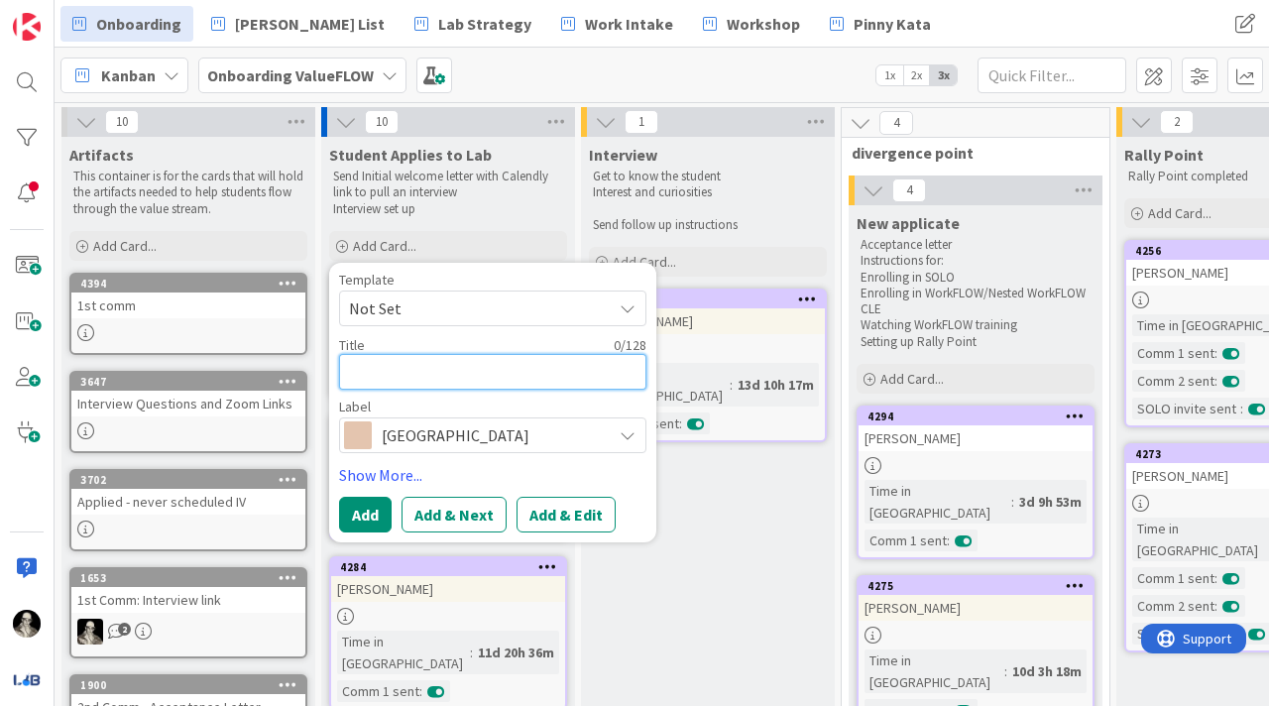
click at [415, 372] on textarea at bounding box center [492, 372] width 307 height 36
type textarea "x"
type textarea "K"
type textarea "x"
type textarea "Ka"
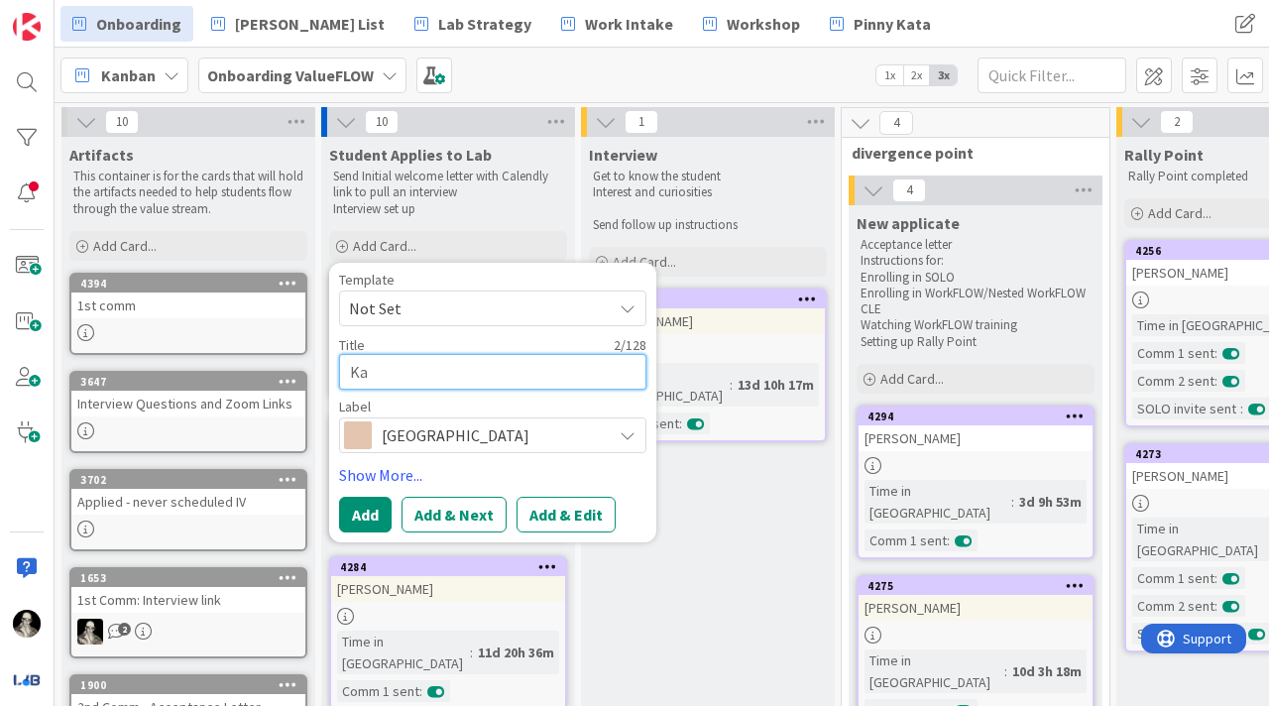
type textarea "x"
type textarea "Kat"
type textarea "x"
type textarea "[PERSON_NAME]"
type textarea "x"
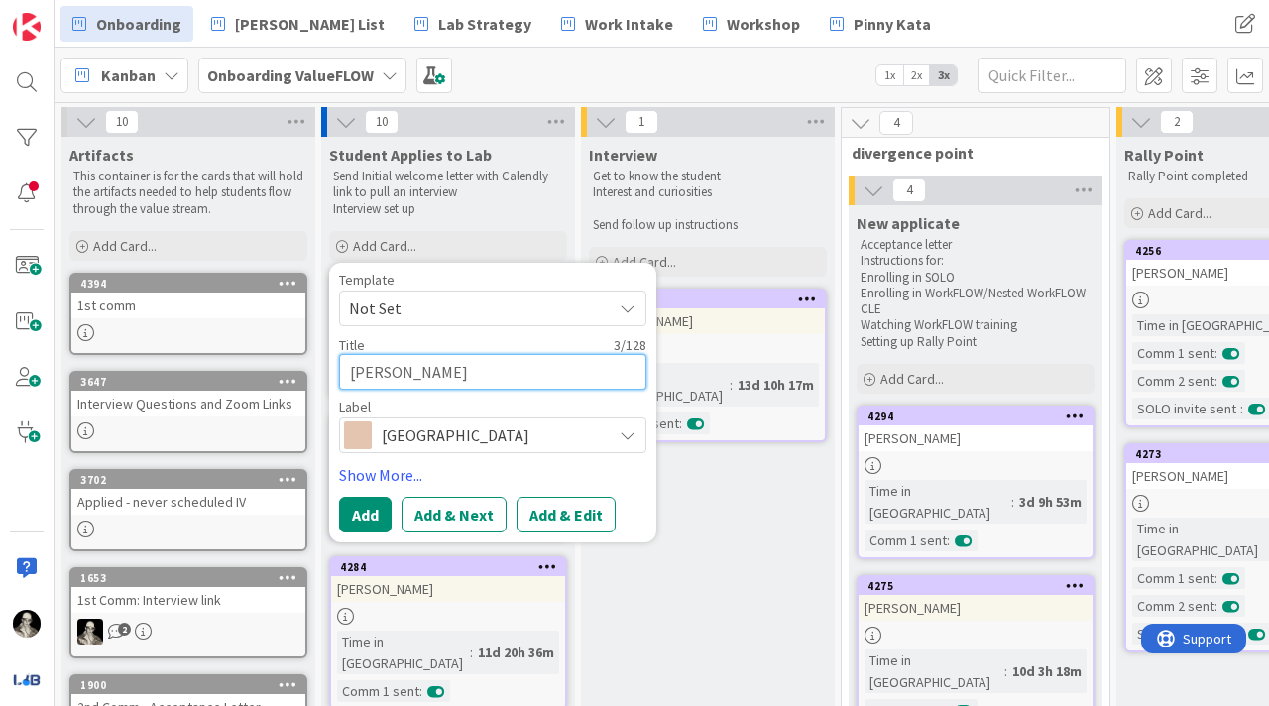
type textarea "[PERSON_NAME]"
type textarea "x"
type textarea "[PERSON_NAME]"
type textarea "x"
type textarea "[PERSON_NAME]"
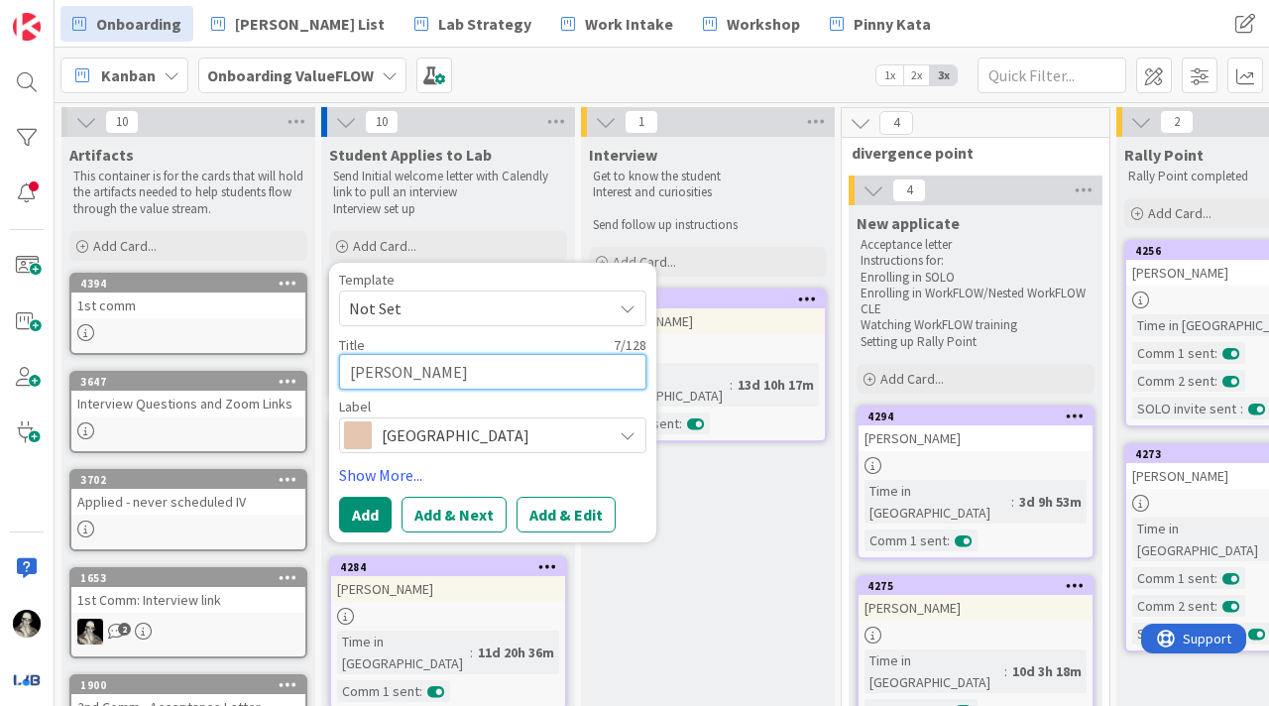
type textarea "x"
type textarea "[PERSON_NAME]"
type textarea "x"
type textarea "[PERSON_NAME]"
type textarea "x"
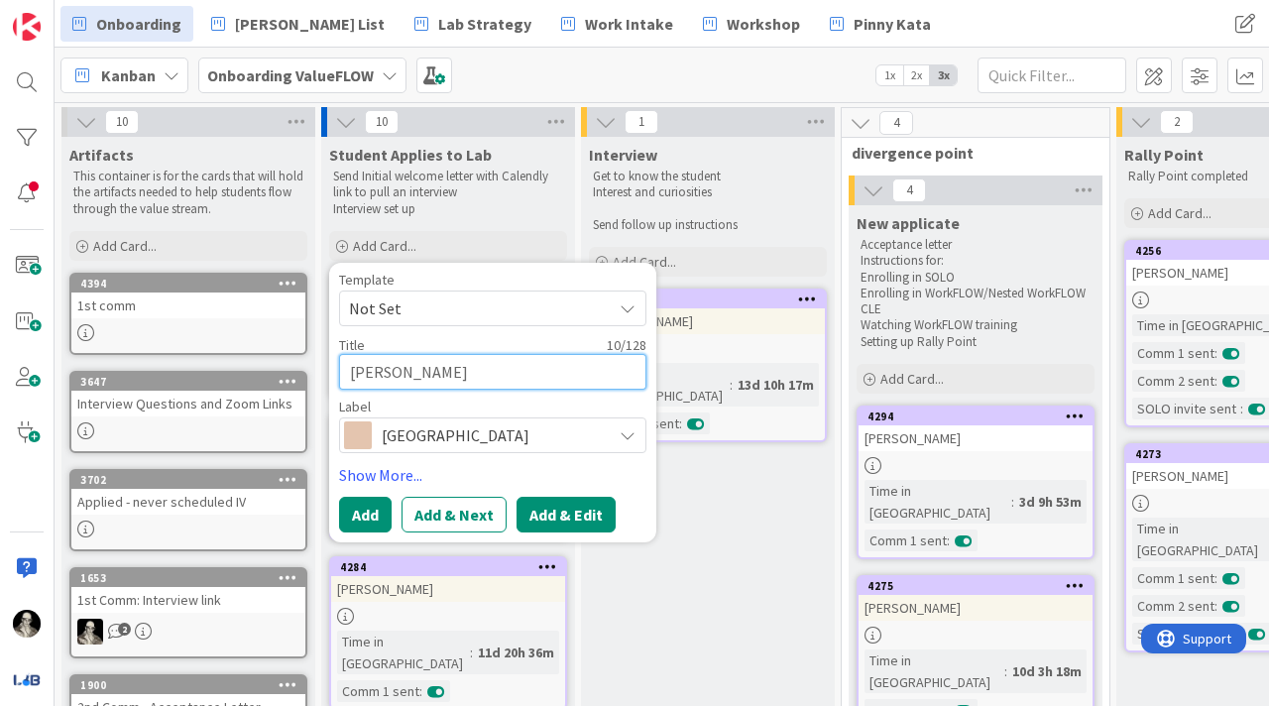
type textarea "[PERSON_NAME]"
click at [563, 510] on button "Add & Edit" at bounding box center [566, 515] width 99 height 36
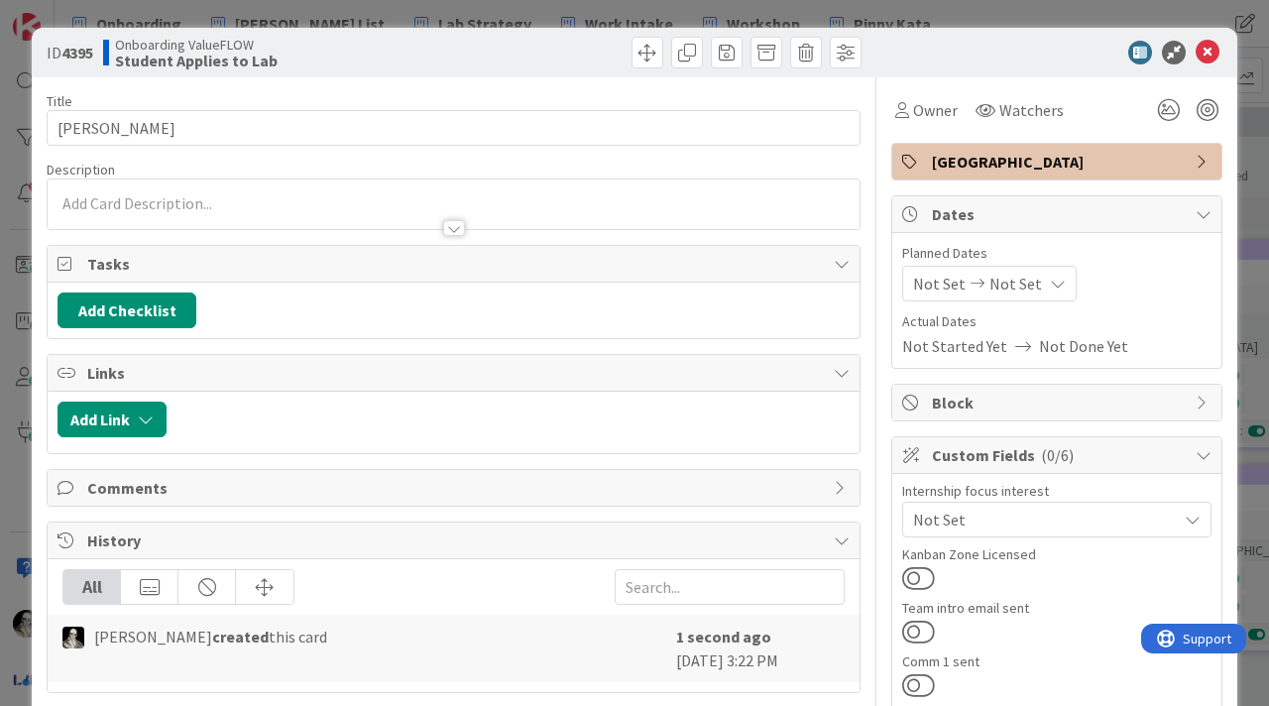
click at [338, 202] on div at bounding box center [454, 204] width 812 height 50
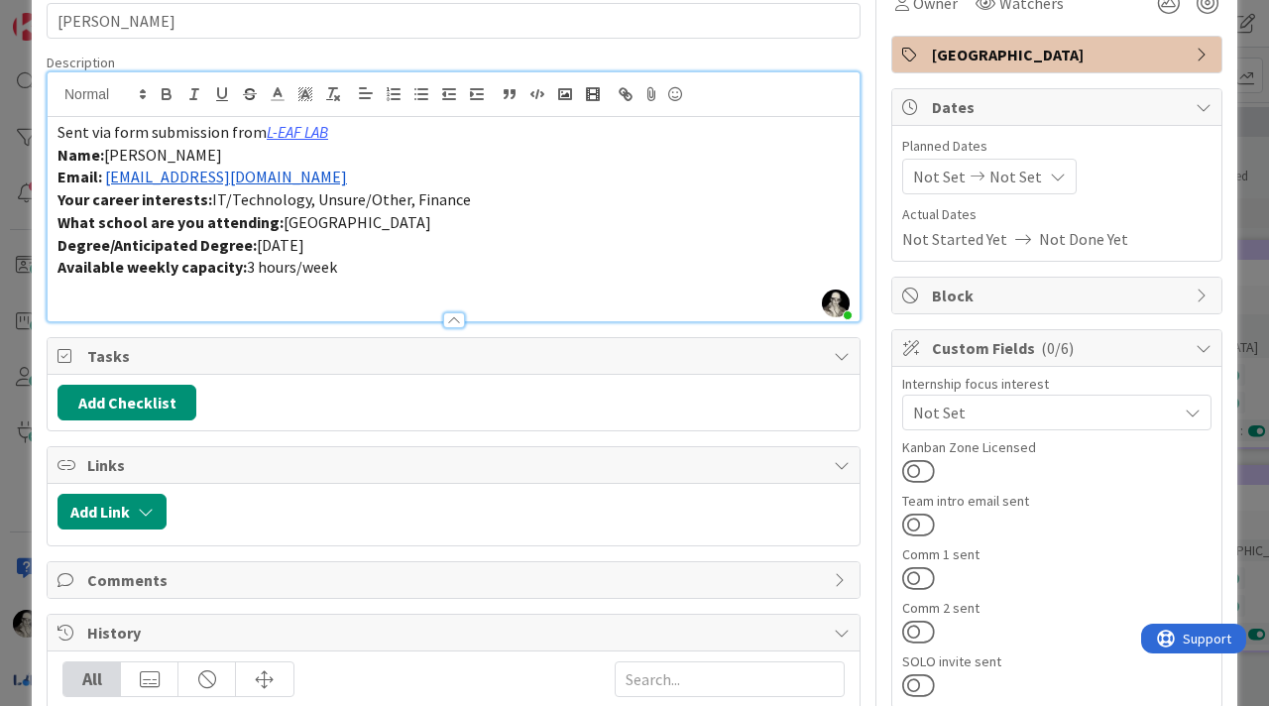
scroll to position [115, 0]
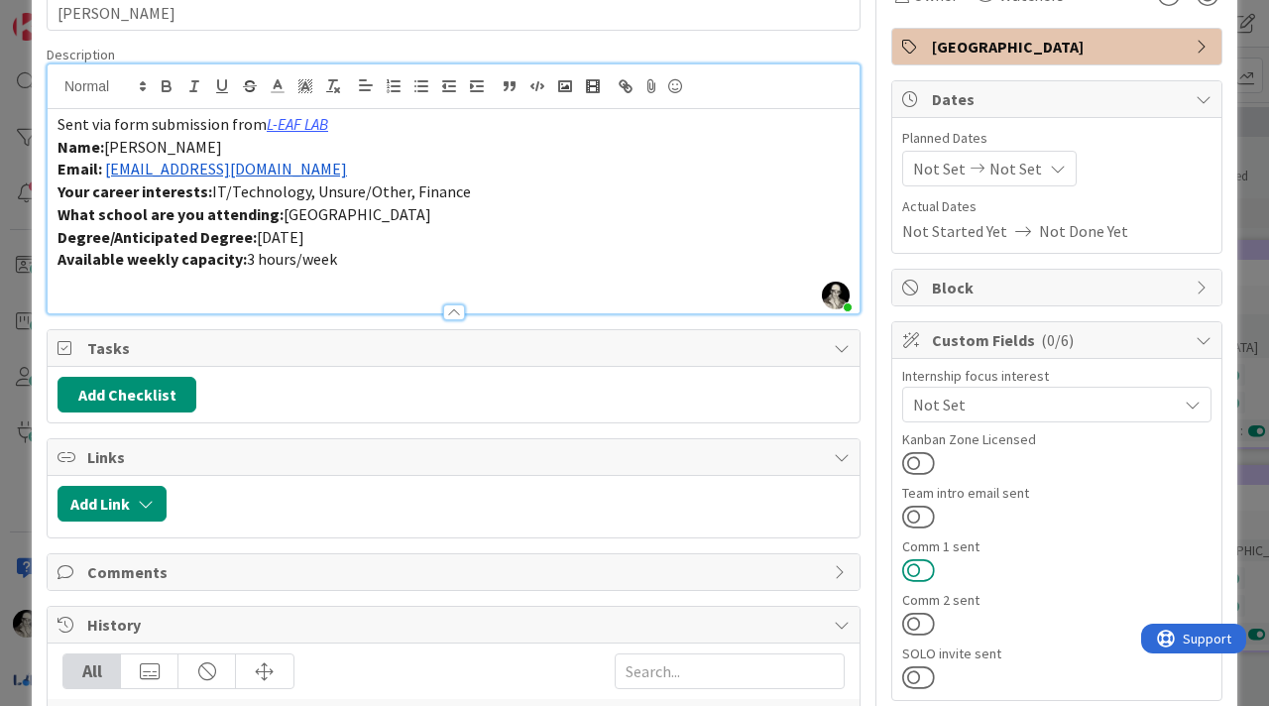
click at [918, 564] on button at bounding box center [918, 570] width 33 height 26
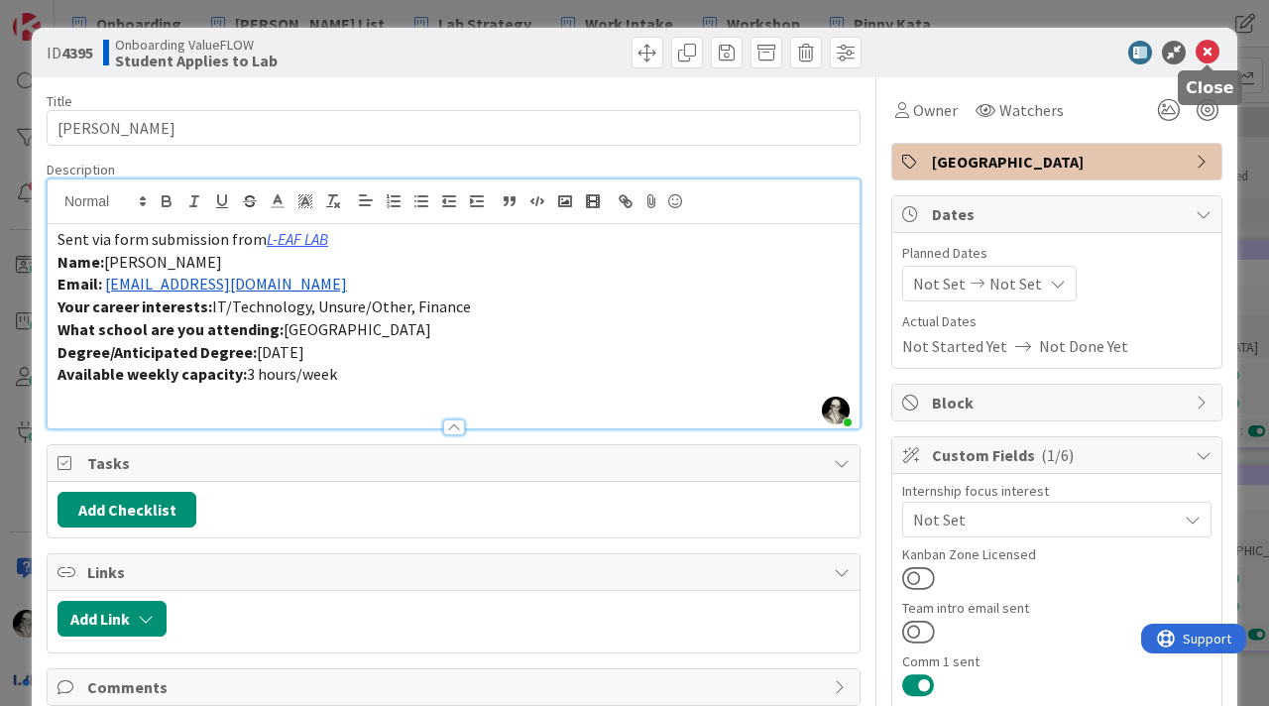
click at [1208, 54] on icon at bounding box center [1208, 53] width 24 height 24
